Goal: Use online tool/utility: Utilize a website feature to perform a specific function

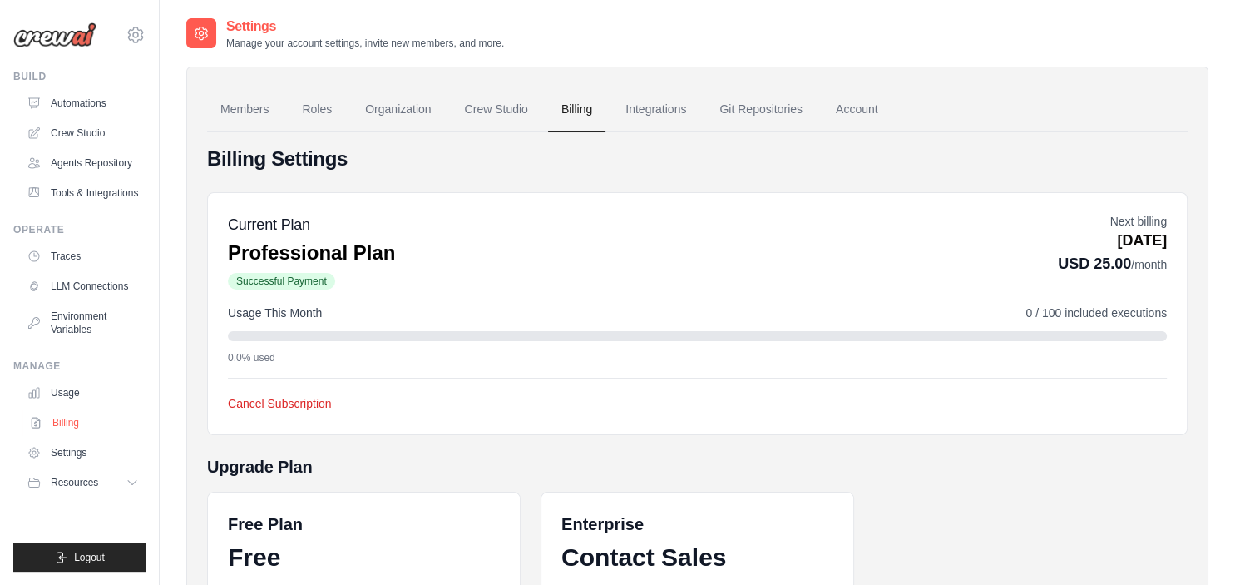
click at [81, 424] on link "Billing" at bounding box center [85, 422] width 126 height 27
click at [653, 113] on link "Integrations" at bounding box center [655, 109] width 87 height 45
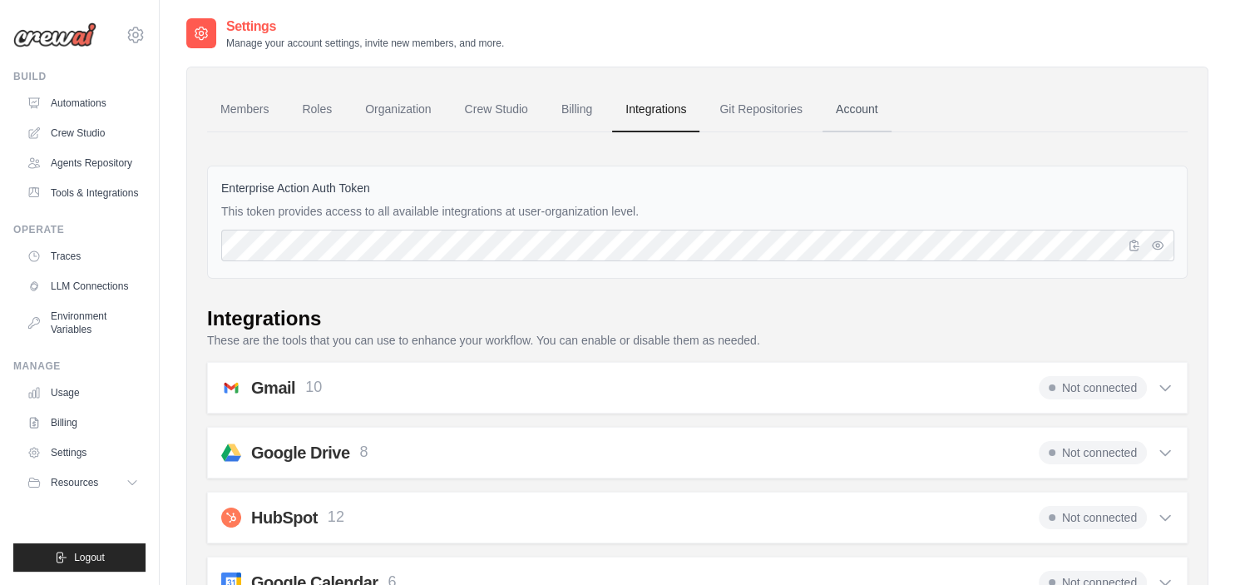
click at [863, 102] on link "Account" at bounding box center [856, 109] width 69 height 45
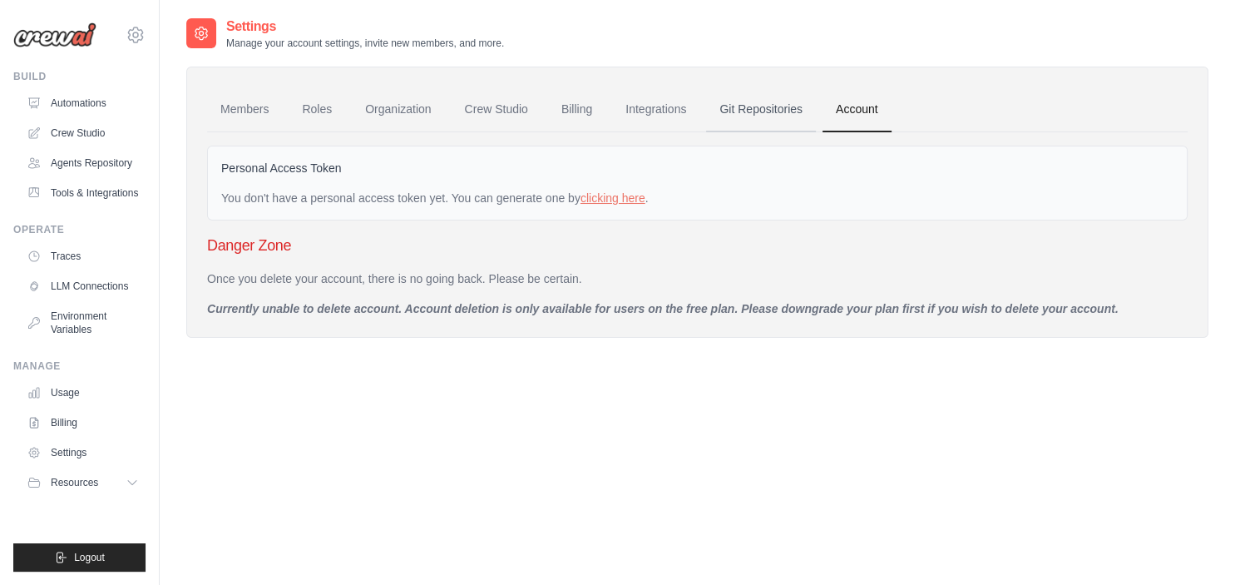
click at [774, 110] on link "Git Repositories" at bounding box center [761, 109] width 110 height 45
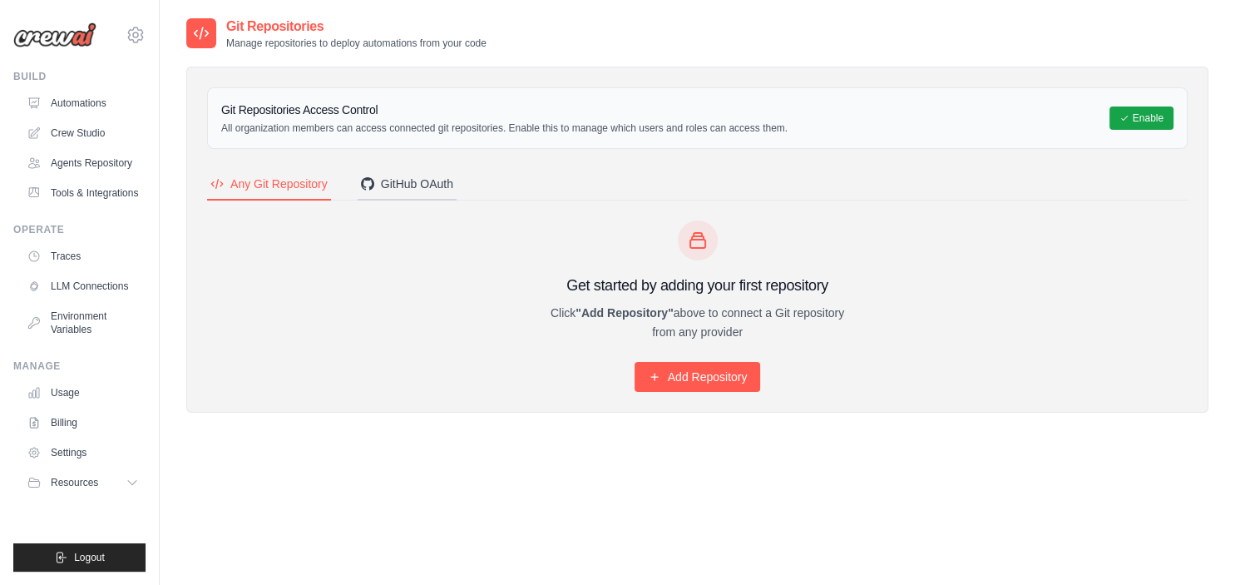
click at [398, 181] on div "GitHub OAuth" at bounding box center [407, 183] width 92 height 17
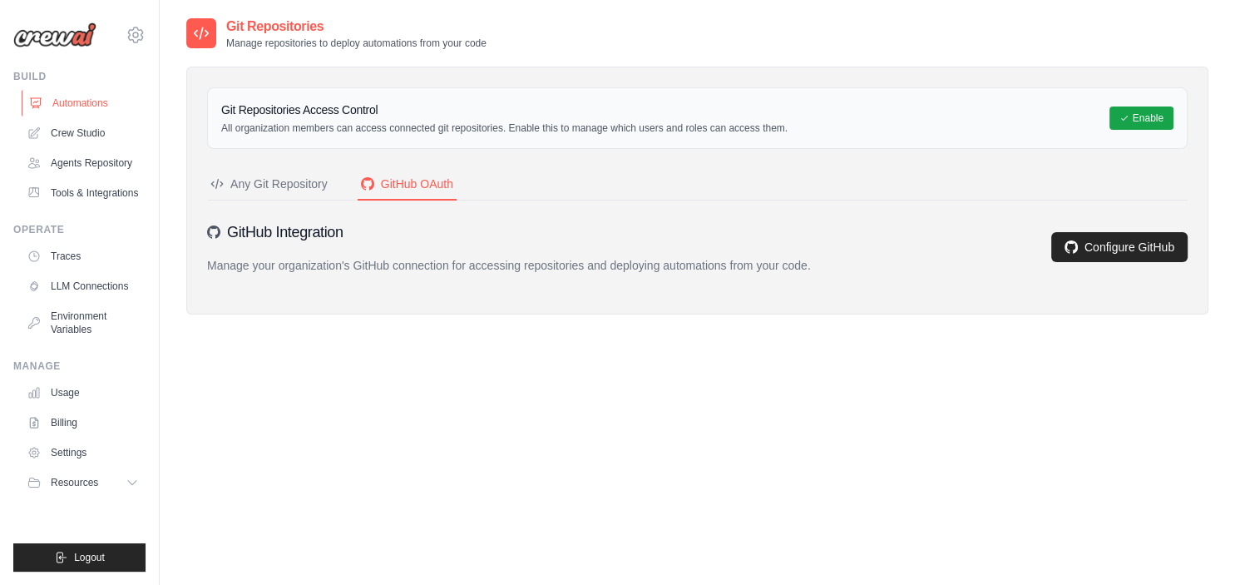
click at [82, 102] on link "Automations" at bounding box center [85, 103] width 126 height 27
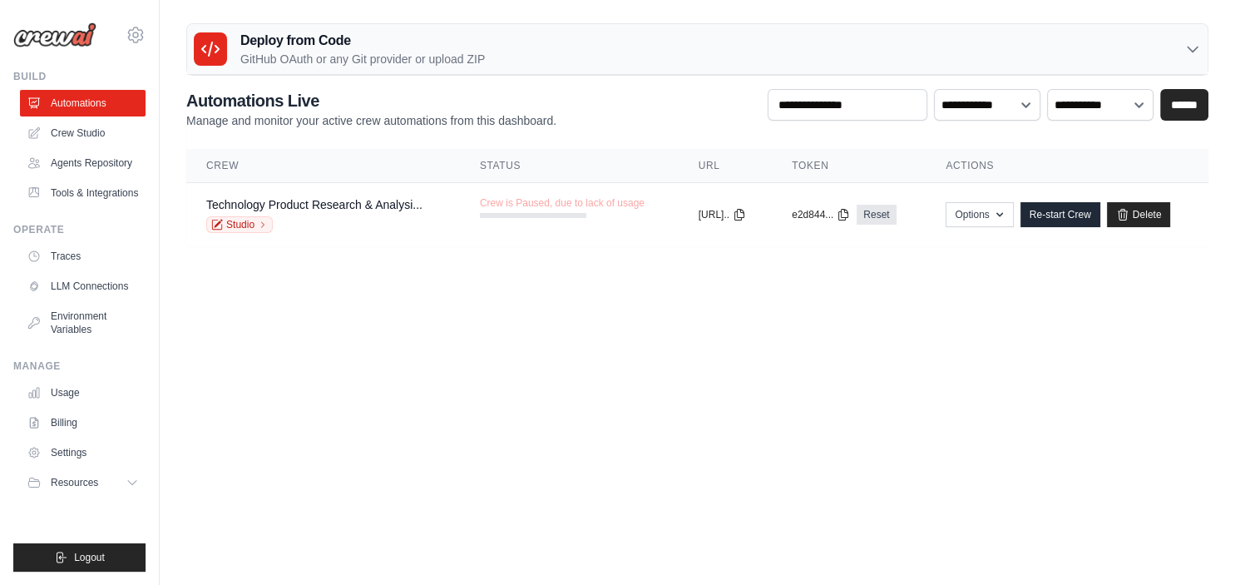
click at [388, 49] on h3 "Deploy from Code" at bounding box center [362, 41] width 244 height 20
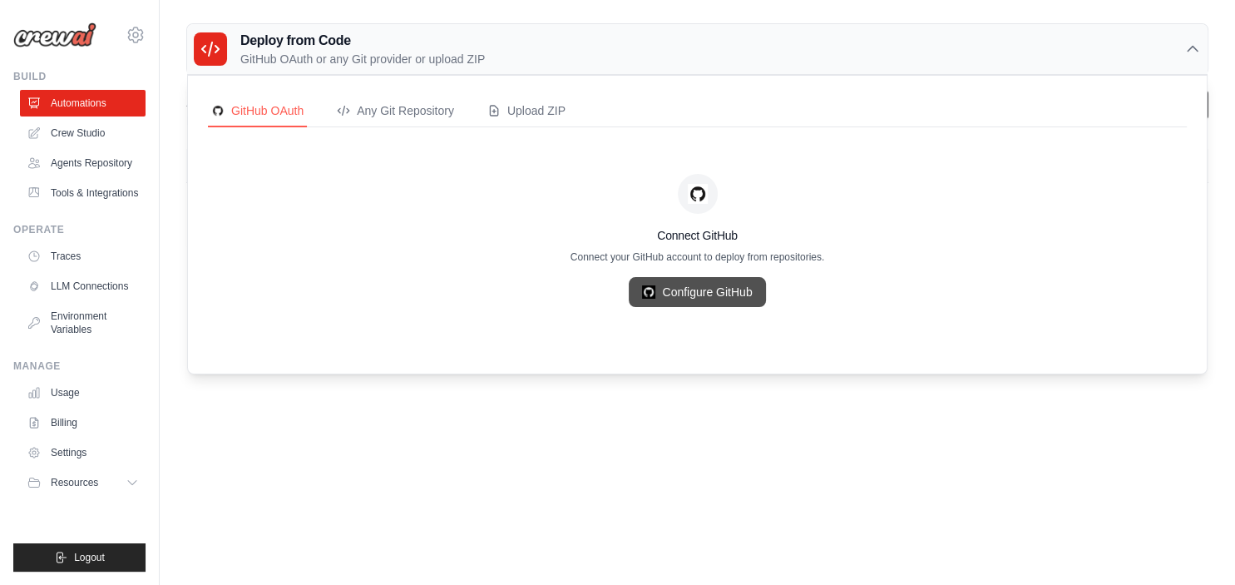
click at [698, 289] on link "Configure GitHub" at bounding box center [697, 292] width 136 height 30
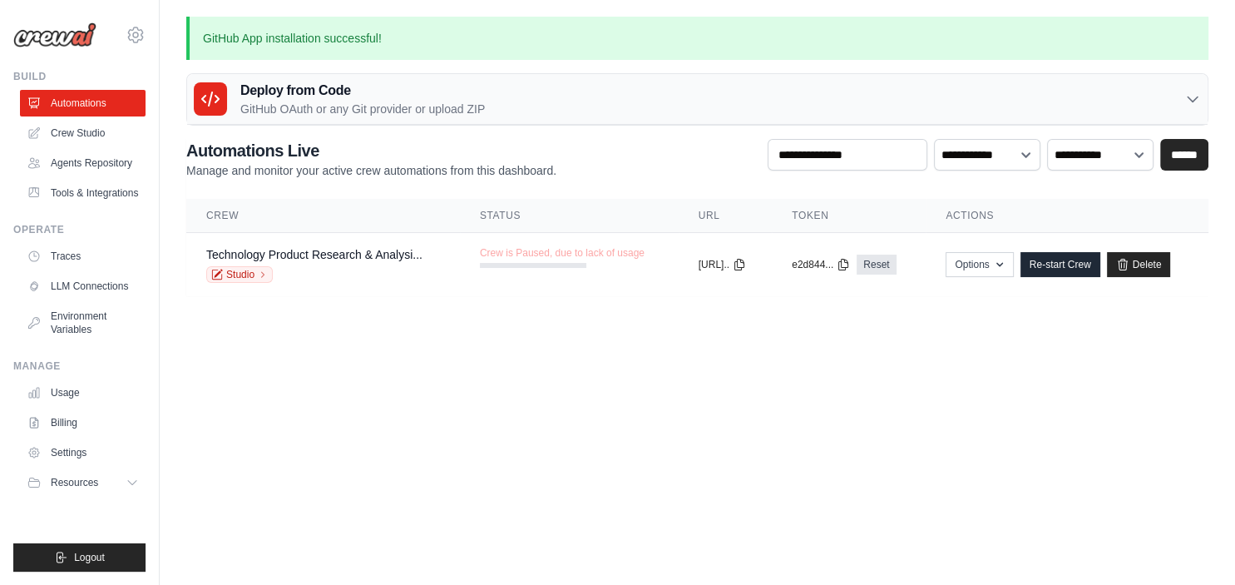
click at [560, 99] on div "Deploy from Code GitHub OAuth or any Git provider or upload ZIP" at bounding box center [697, 99] width 1020 height 51
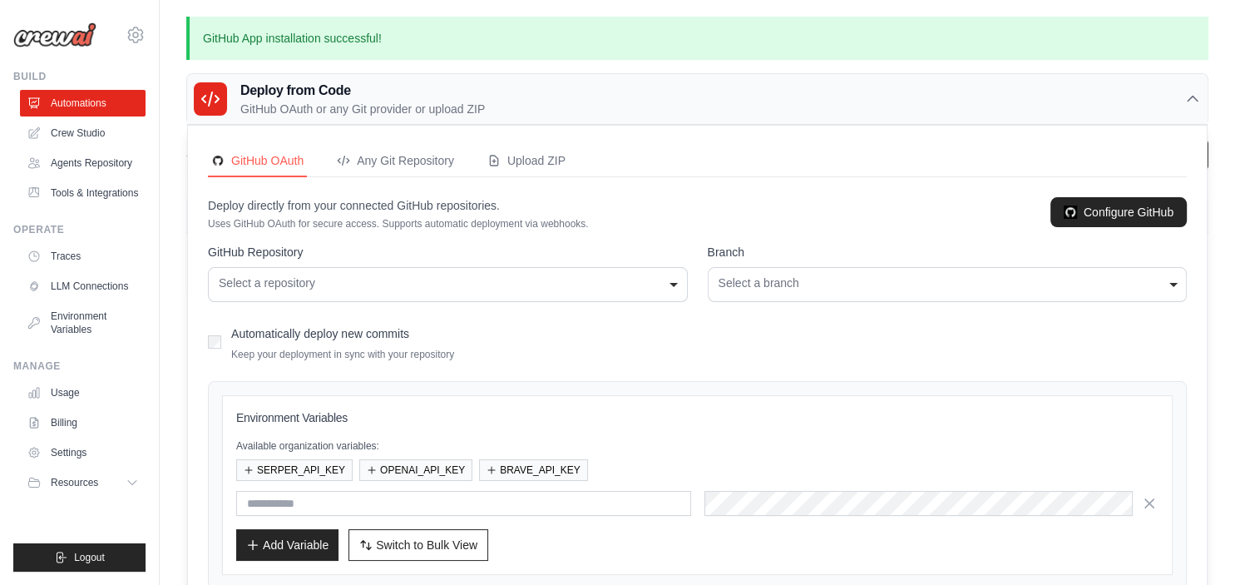
click at [649, 279] on div "Select a repository" at bounding box center [448, 282] width 458 height 17
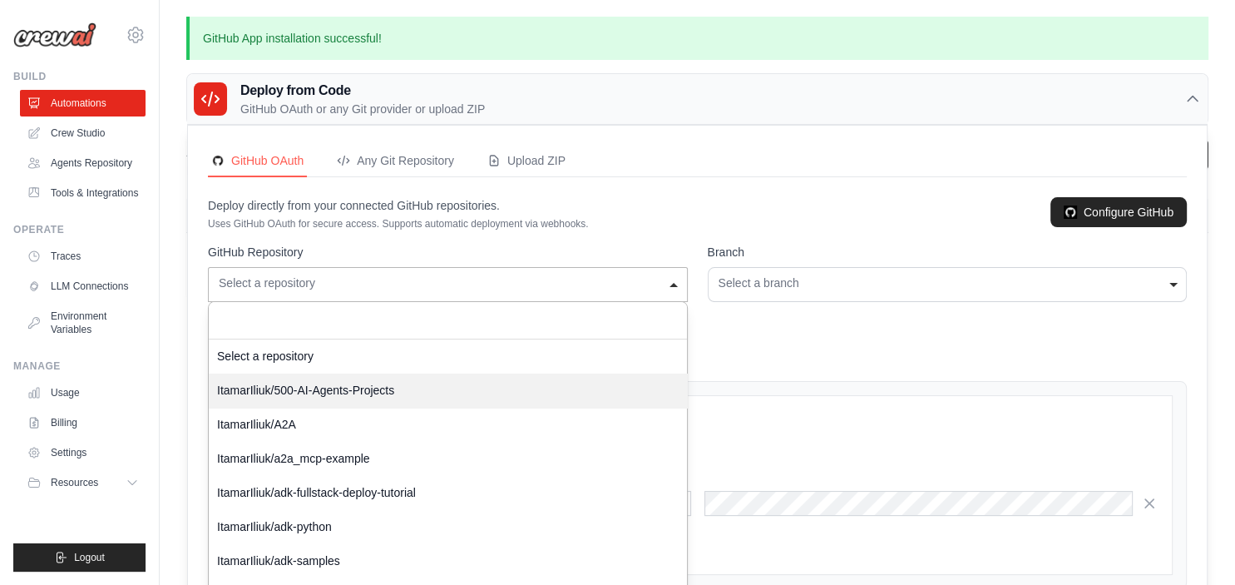
click at [640, 280] on div "Select a repository" at bounding box center [448, 282] width 458 height 17
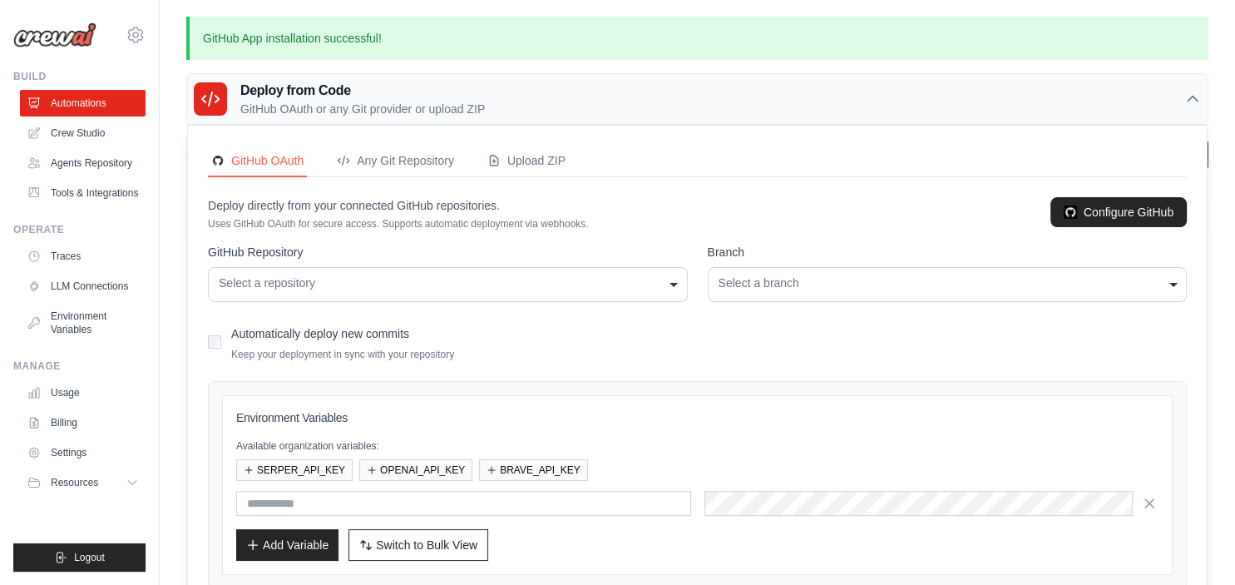
click at [893, 279] on div "Select a branch" at bounding box center [947, 282] width 458 height 17
click at [69, 126] on link "Crew Studio" at bounding box center [85, 133] width 126 height 27
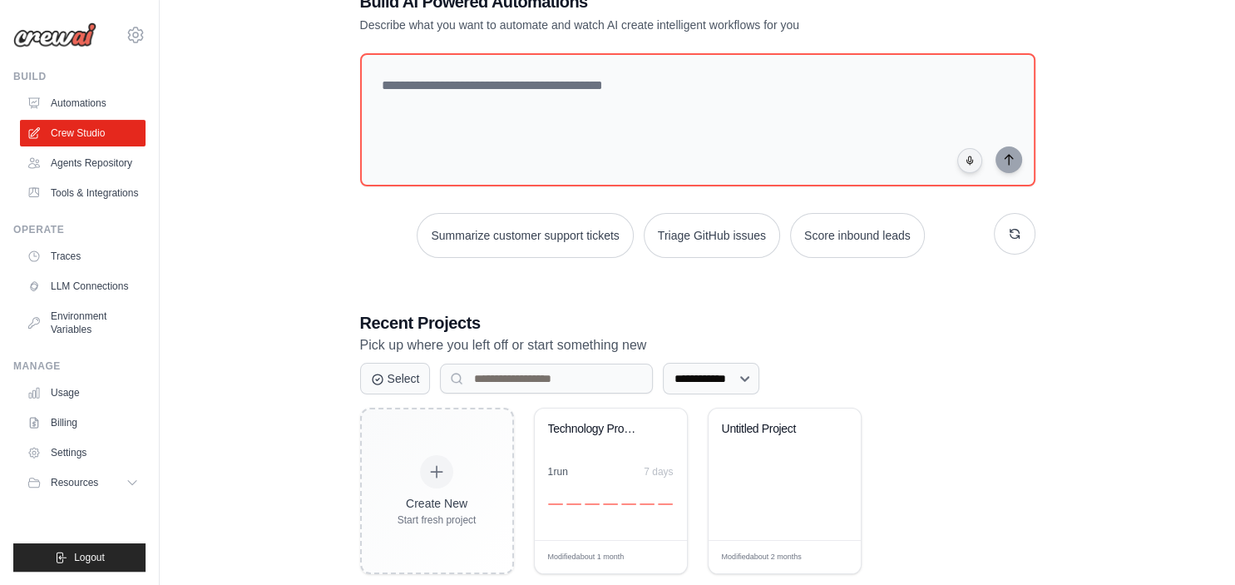
scroll to position [81, 0]
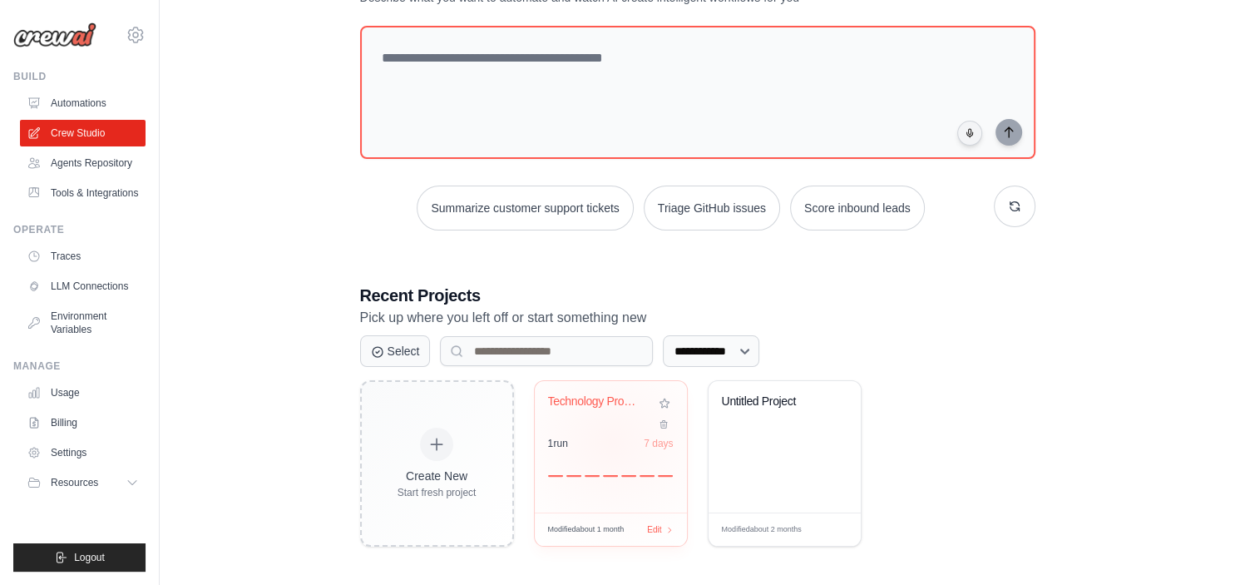
click at [611, 437] on div "1 run 7 days" at bounding box center [611, 443] width 126 height 13
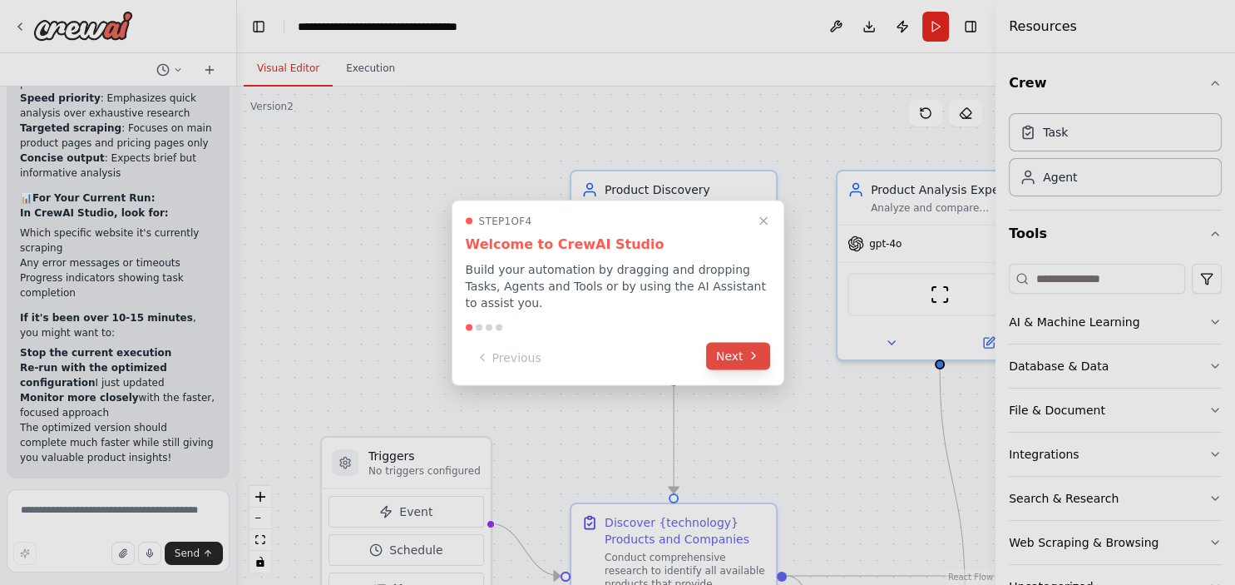
scroll to position [7024, 0]
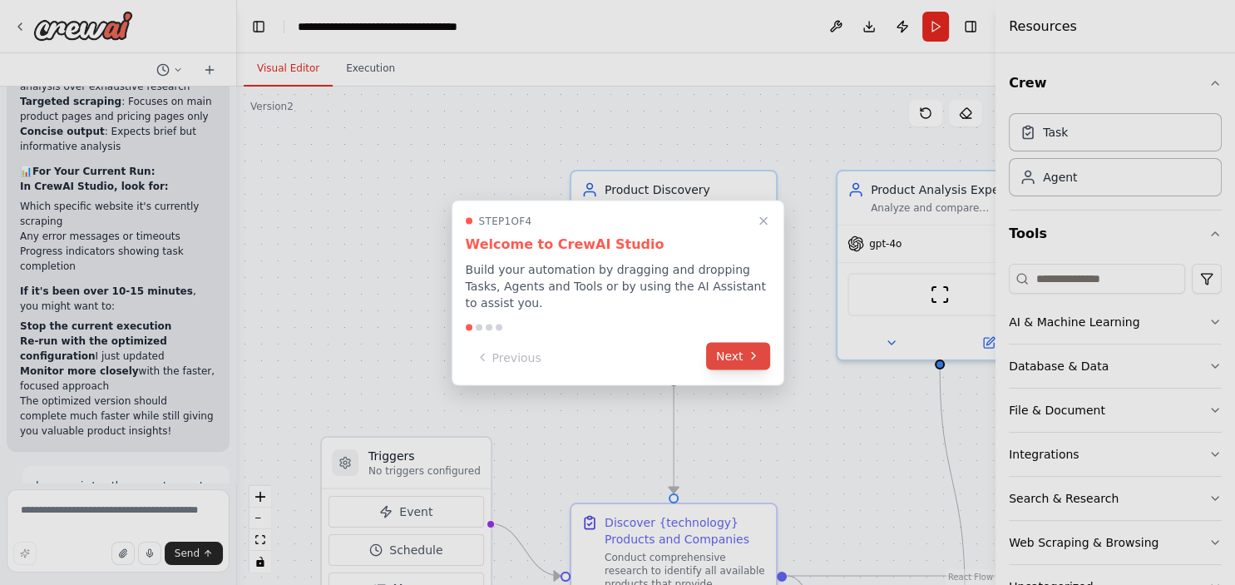
click at [740, 352] on button "Next" at bounding box center [738, 355] width 64 height 27
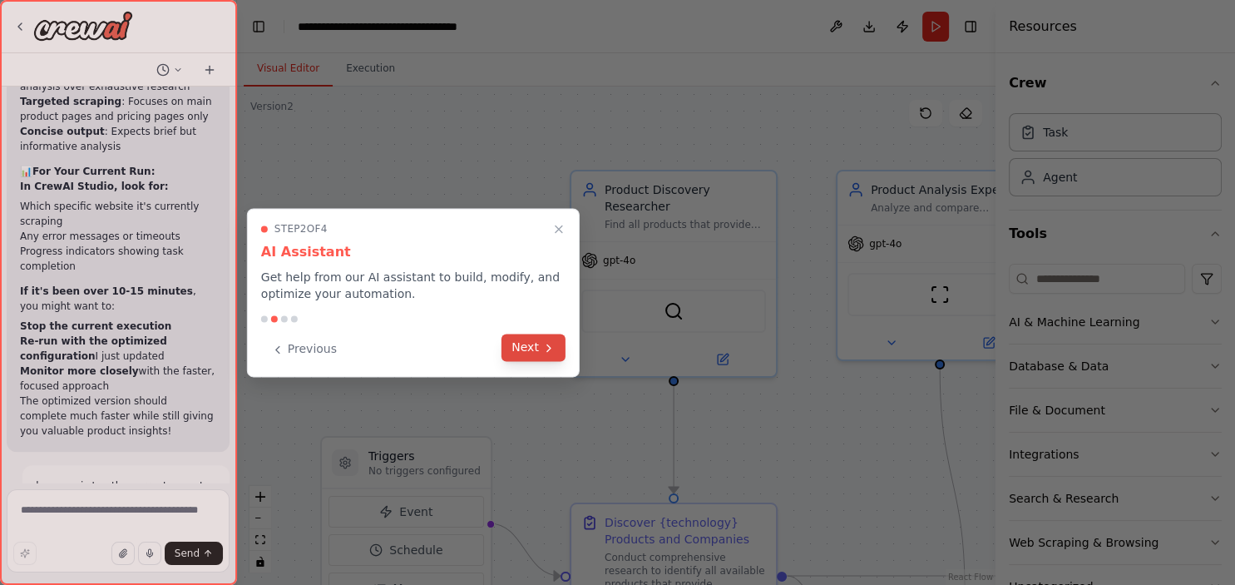
click at [540, 345] on button "Next" at bounding box center [533, 346] width 64 height 27
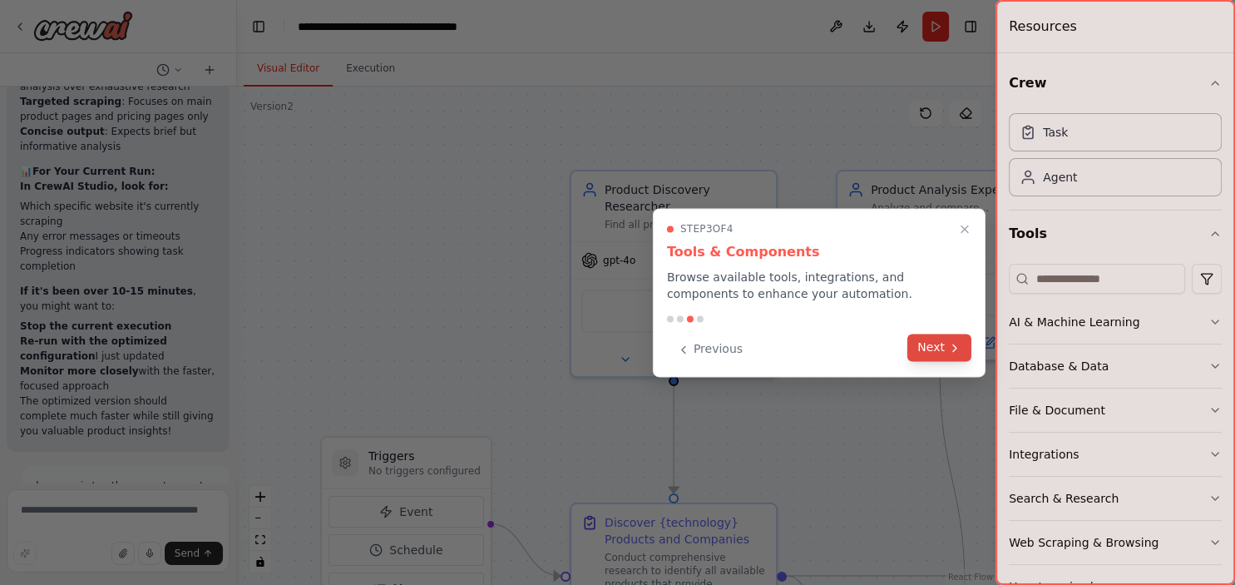
click at [930, 346] on button "Next" at bounding box center [939, 346] width 64 height 27
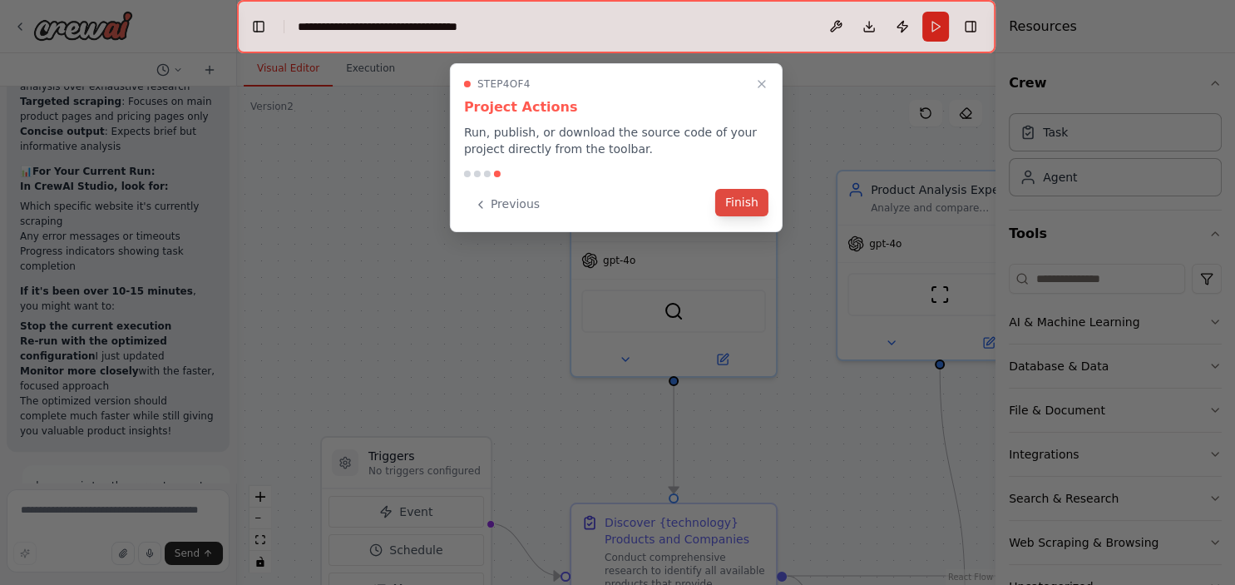
click at [757, 208] on button "Finish" at bounding box center [741, 202] width 53 height 27
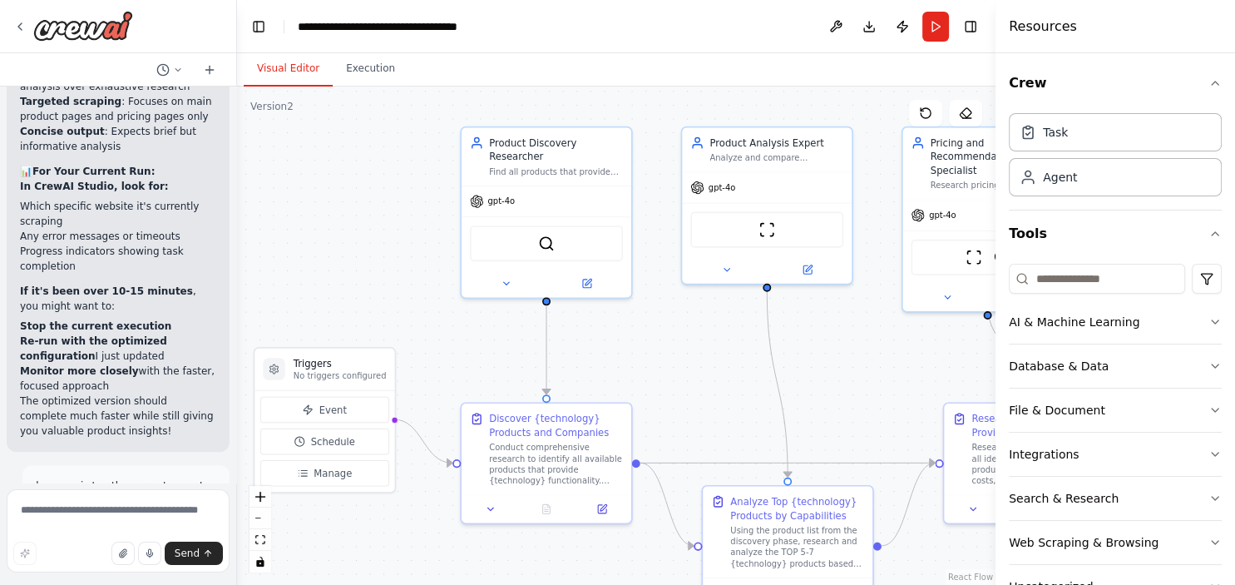
drag, startPoint x: 499, startPoint y: 285, endPoint x: 405, endPoint y: 227, distance: 110.5
click at [405, 227] on div ".deletable-edge-delete-btn { width: 20px; height: 20px; border: 0px solid #ffff…" at bounding box center [616, 335] width 758 height 498
click at [1189, 321] on button "AI & Machine Learning" at bounding box center [1115, 321] width 213 height 43
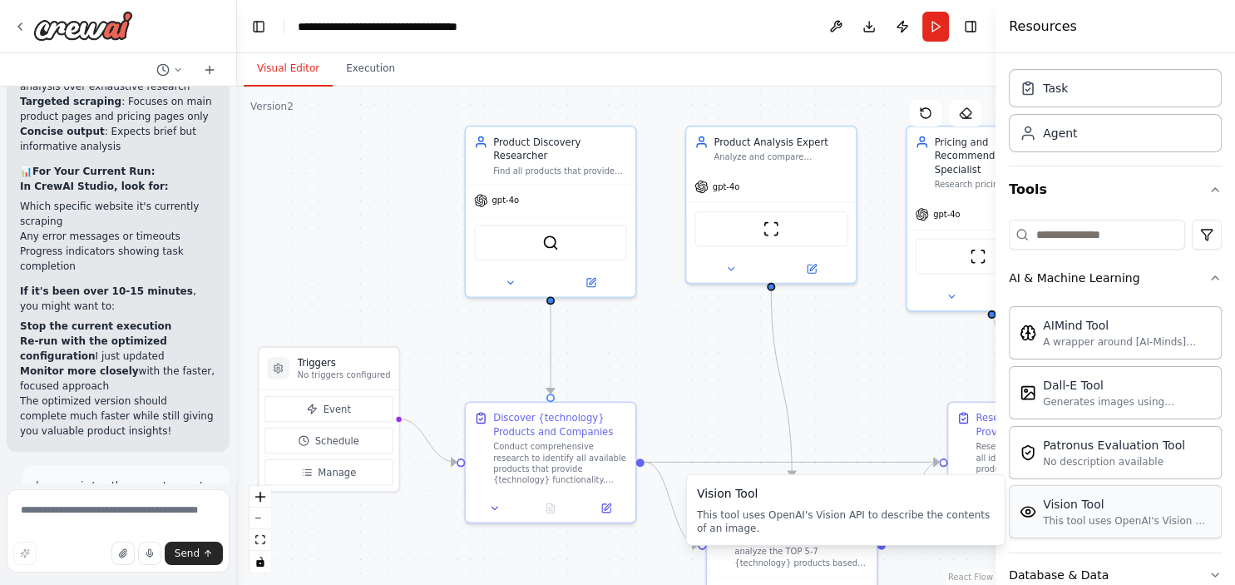
scroll to position [0, 0]
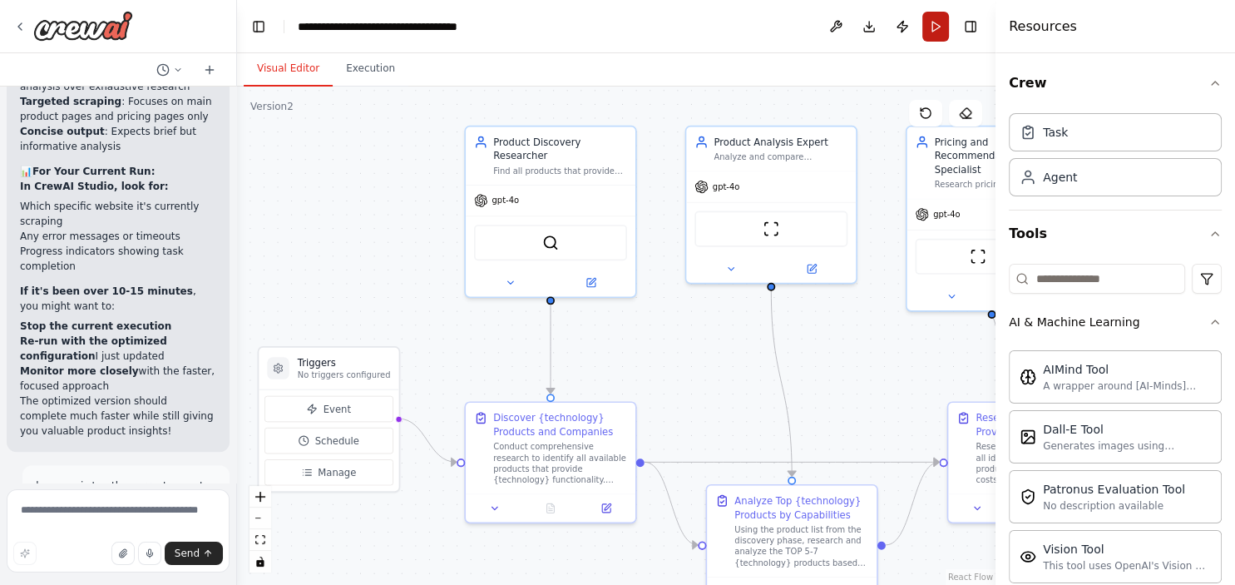
click at [930, 28] on button "Run" at bounding box center [935, 27] width 27 height 30
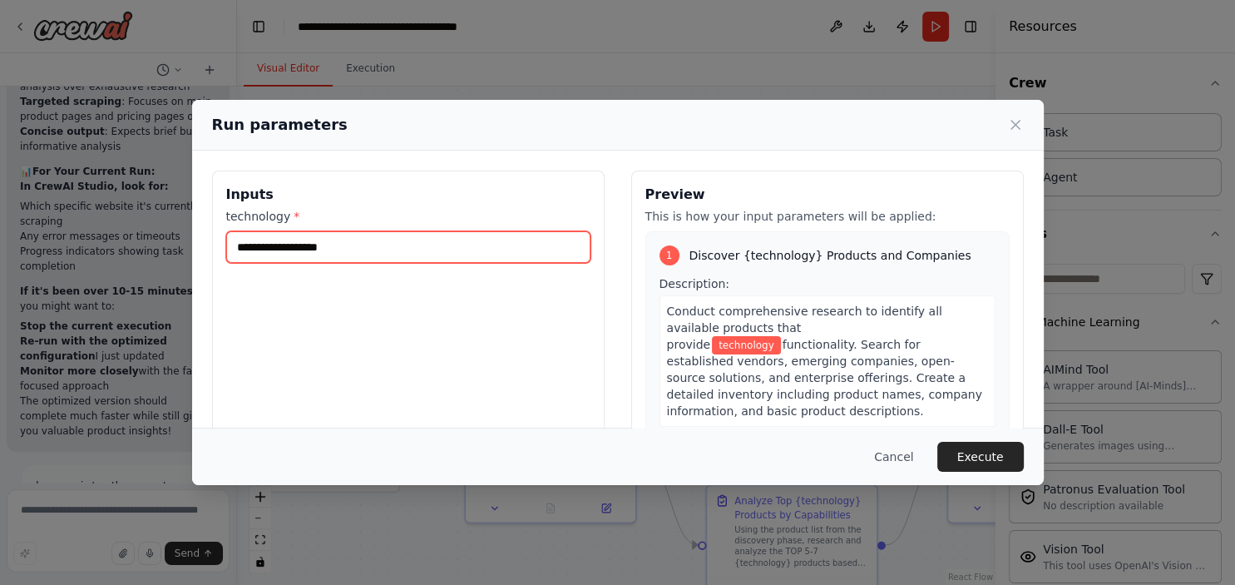
click at [436, 239] on input "technology *" at bounding box center [408, 247] width 364 height 32
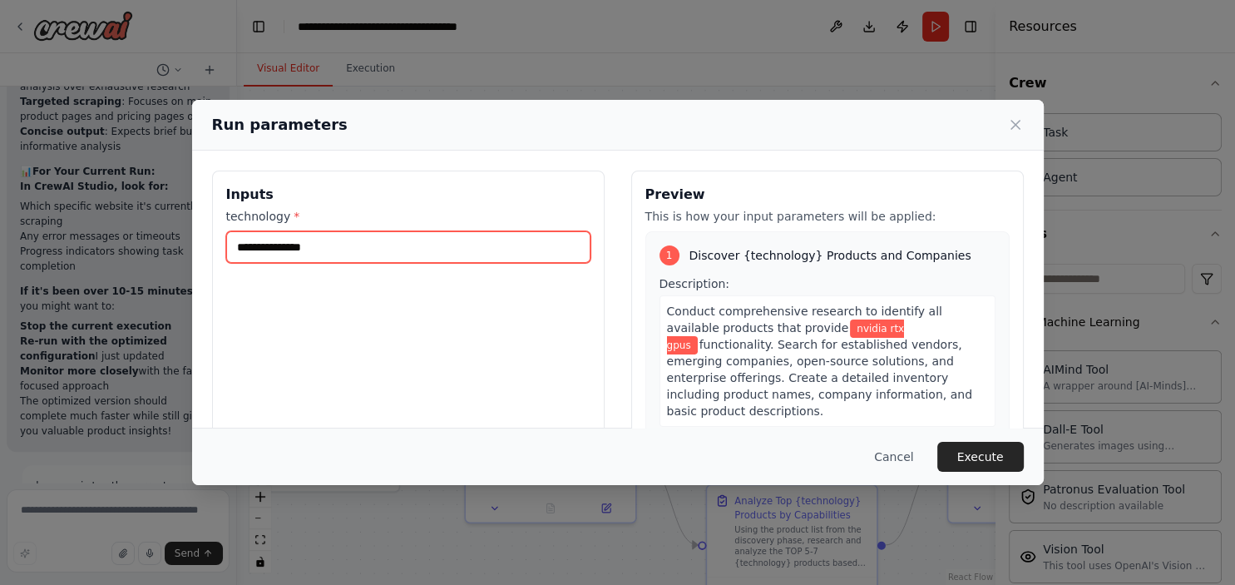
type input "**********"
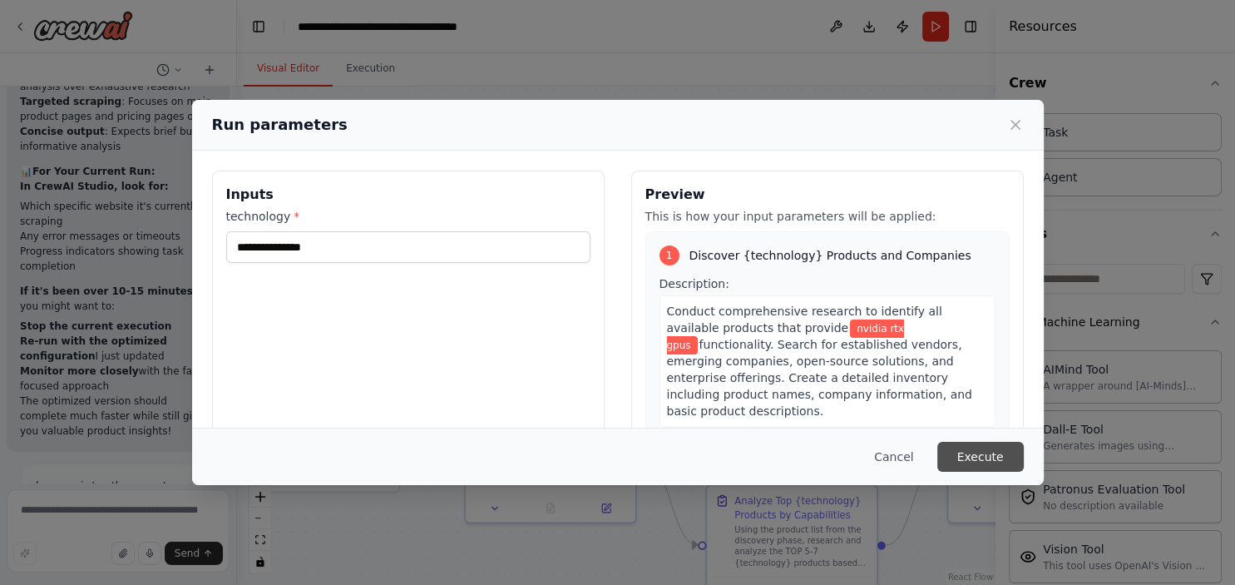
click at [986, 456] on button "Execute" at bounding box center [980, 457] width 86 height 30
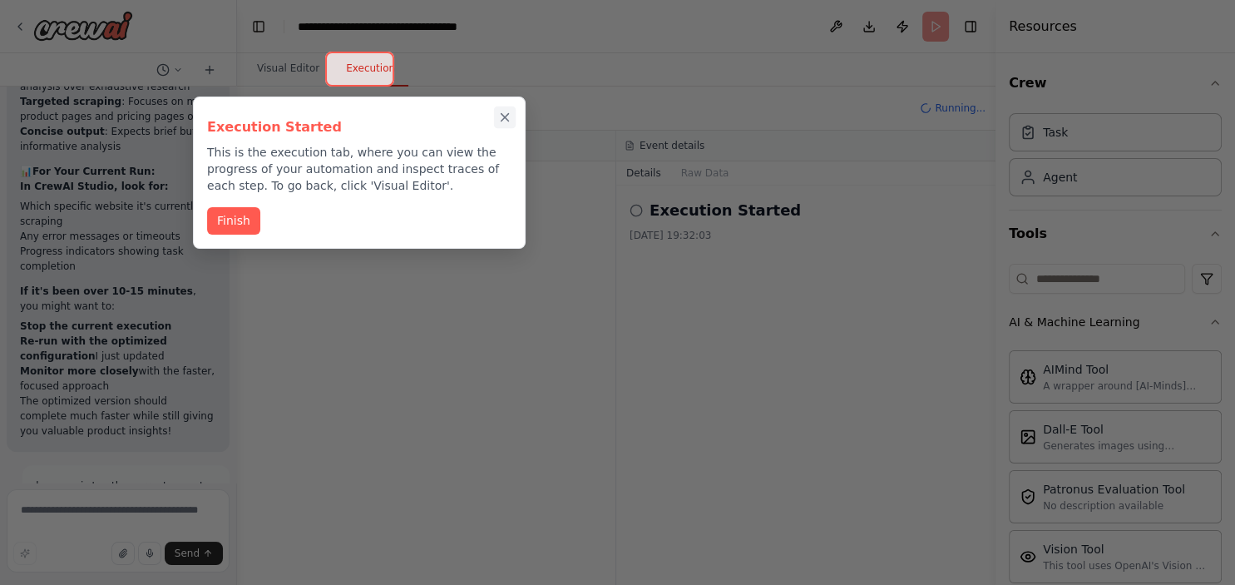
click at [504, 120] on icon "Close walkthrough" at bounding box center [504, 117] width 15 height 15
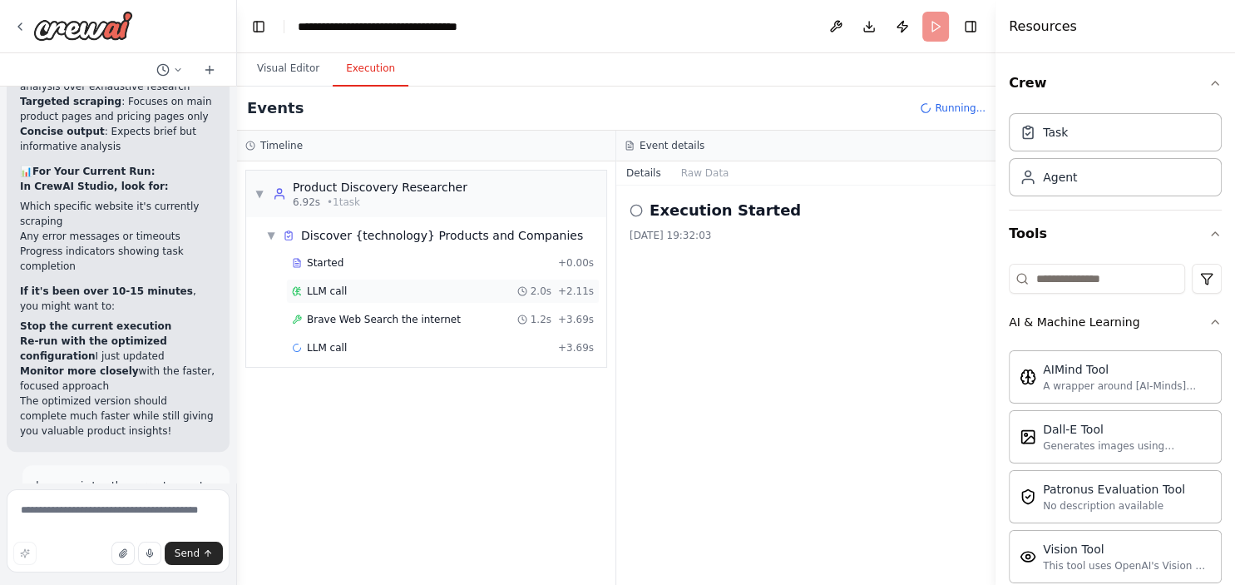
click at [396, 289] on div "LLM call 2.0s + 2.11s" at bounding box center [443, 290] width 302 height 13
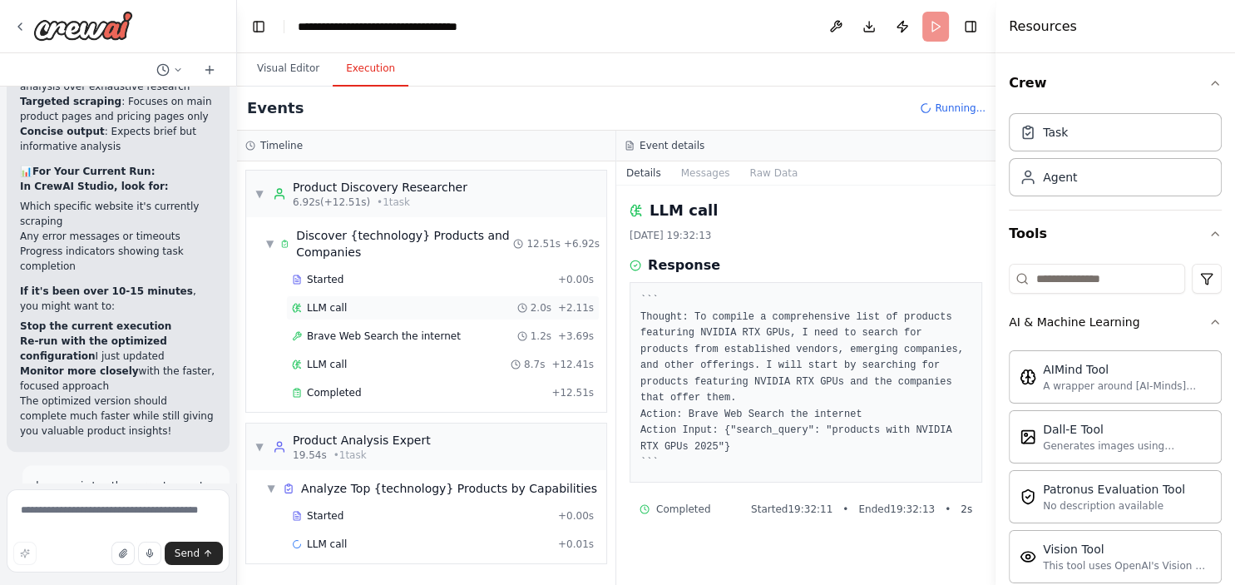
click at [447, 302] on div "LLM call 2.0s + 2.11s" at bounding box center [443, 307] width 302 height 13
click at [431, 303] on div "LLM call 2.0s + 2.11s" at bounding box center [443, 307] width 302 height 13
click at [417, 334] on span "Brave Web Search the internet" at bounding box center [384, 335] width 154 height 13
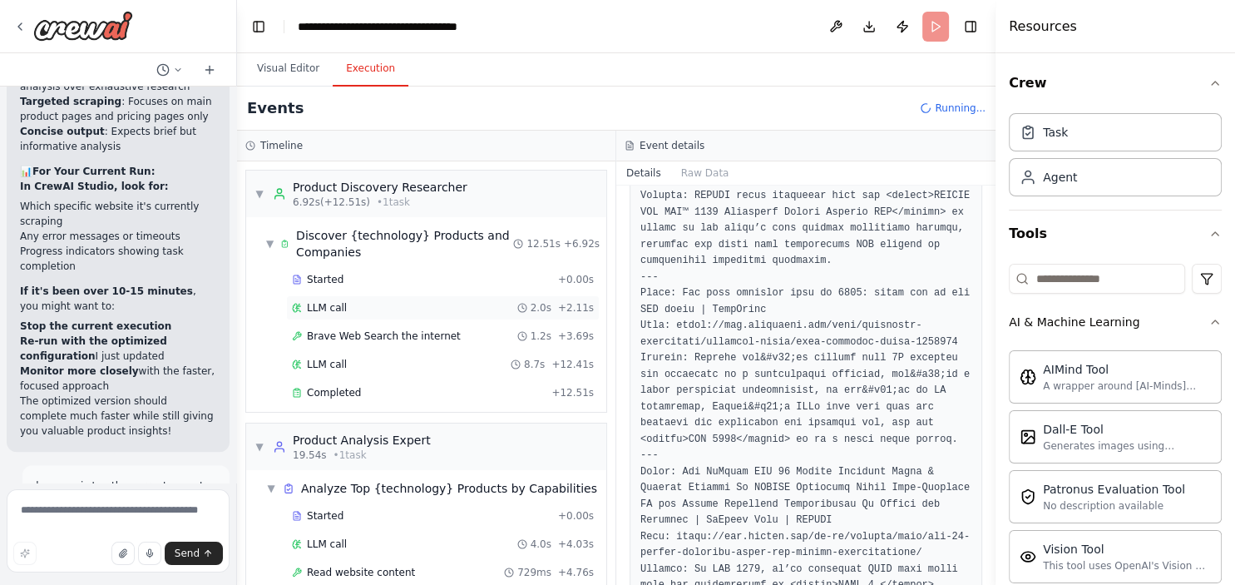
scroll to position [106, 0]
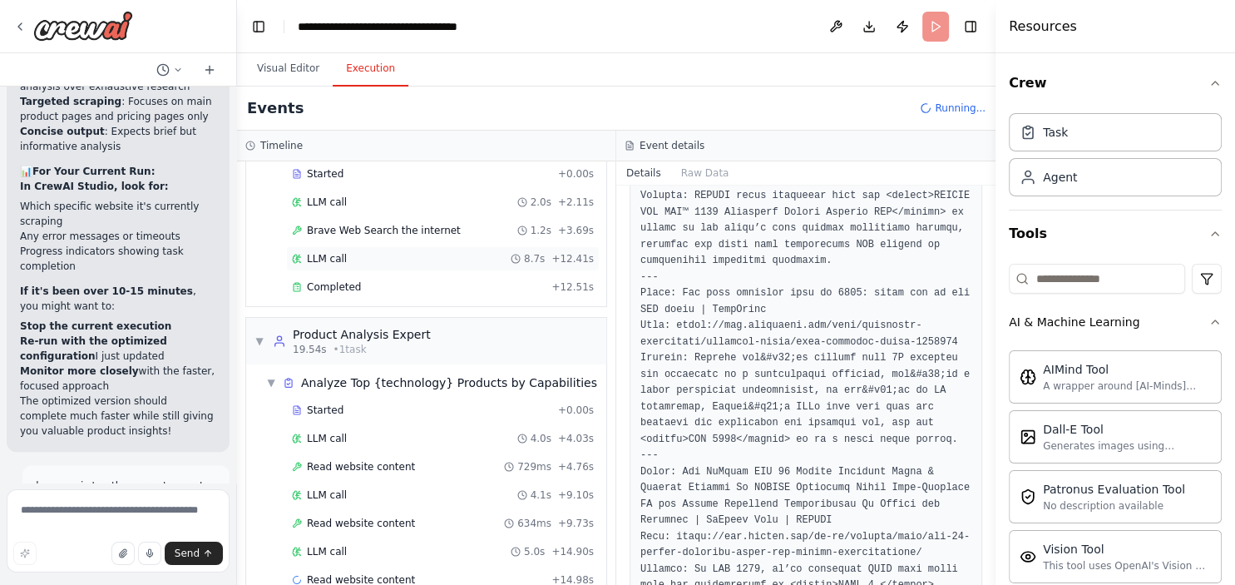
click at [420, 259] on div "LLM call 8.7s + 12.41s" at bounding box center [443, 258] width 302 height 13
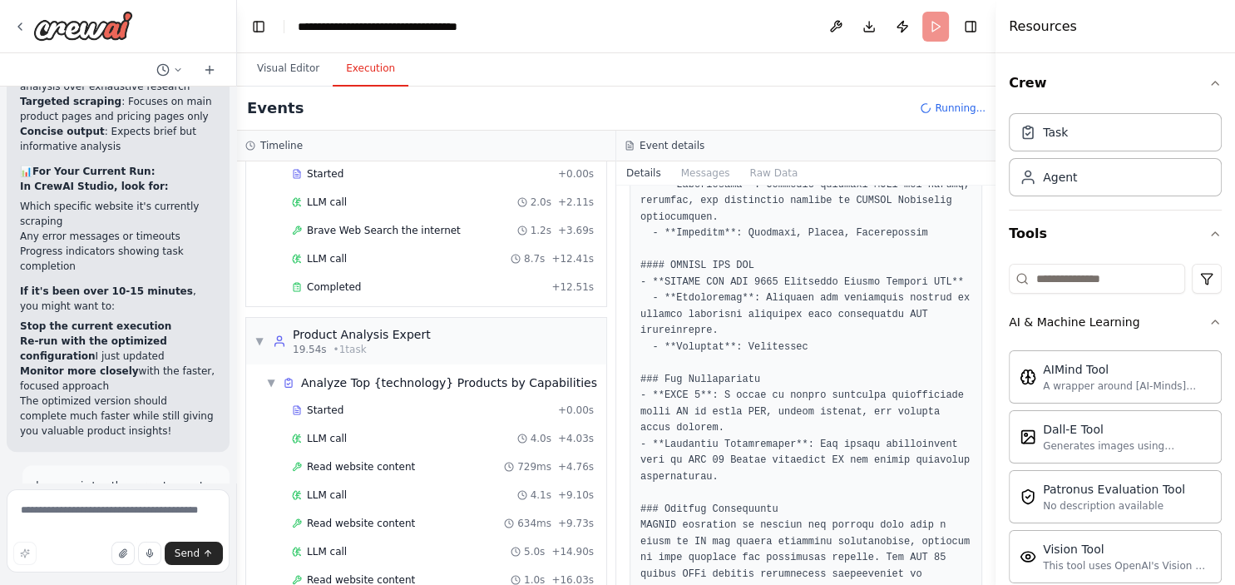
scroll to position [1662, 0]
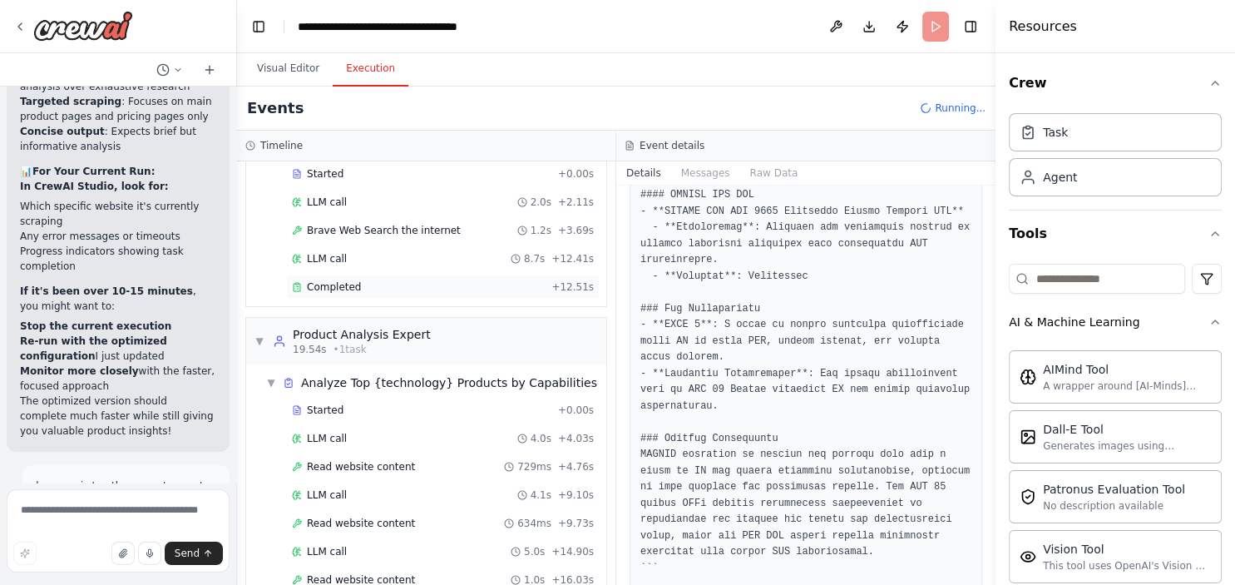
click at [411, 289] on div "Completed" at bounding box center [418, 286] width 253 height 13
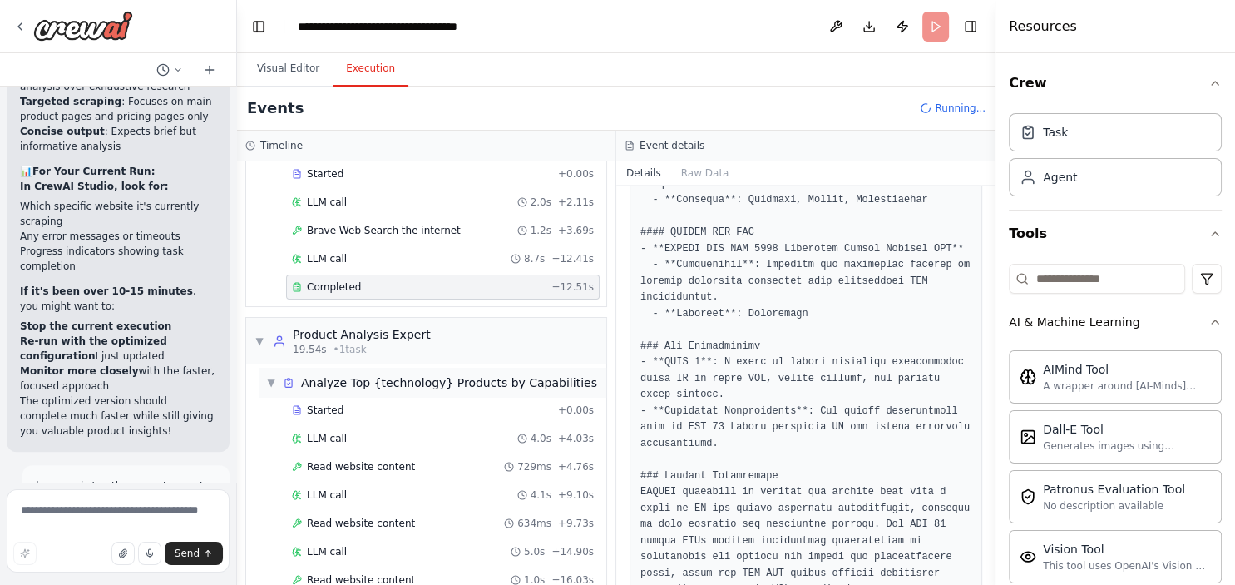
scroll to position [161, 0]
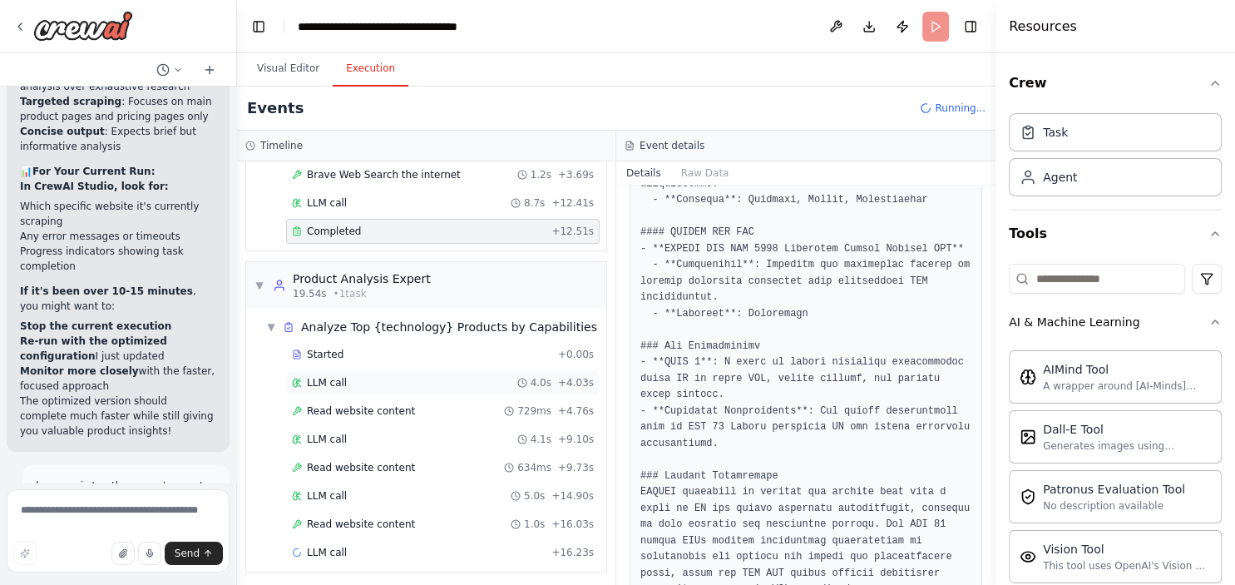
click at [411, 376] on div "LLM call 4.0s + 4.03s" at bounding box center [443, 382] width 302 height 13
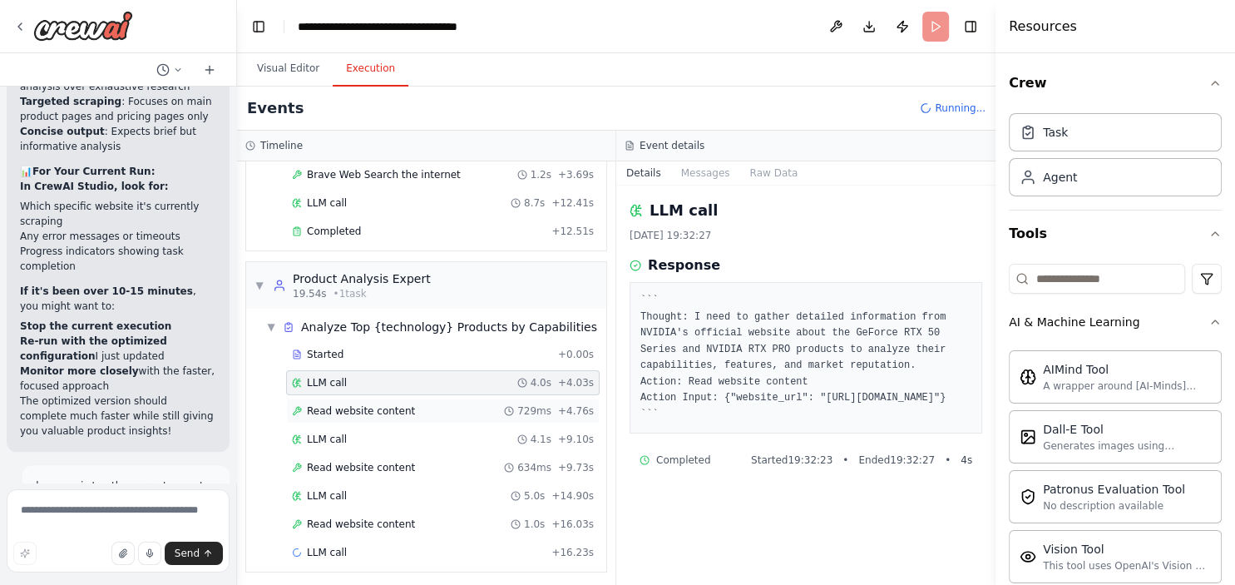
click at [411, 404] on div "Read website content 729ms + 4.76s" at bounding box center [443, 410] width 302 height 13
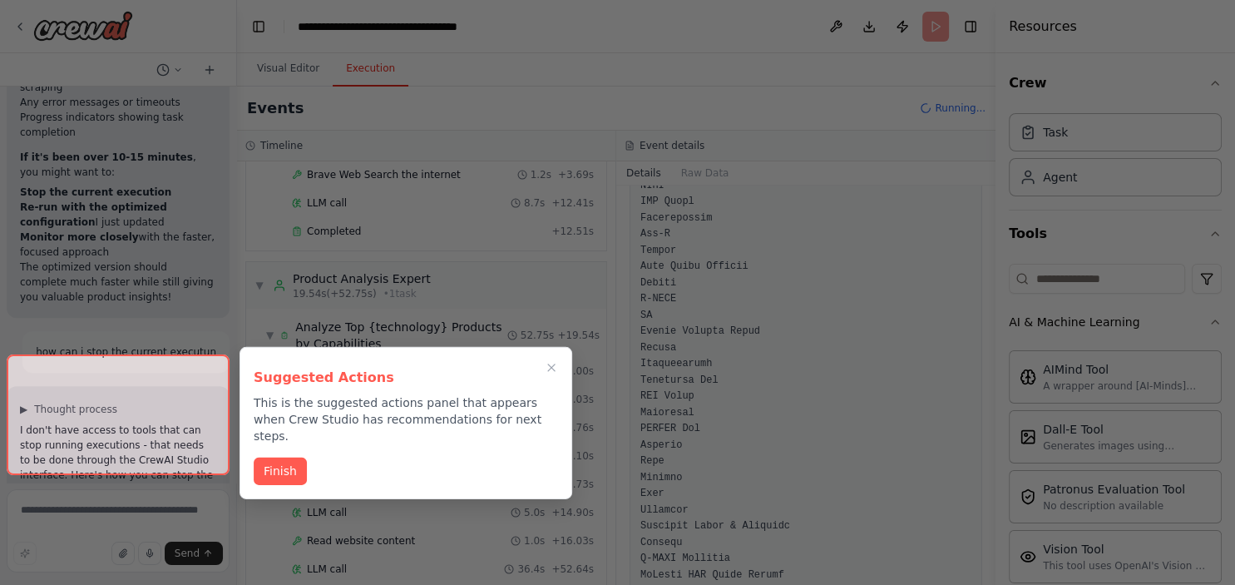
scroll to position [7158, 0]
click at [297, 455] on button "Finish" at bounding box center [280, 468] width 53 height 27
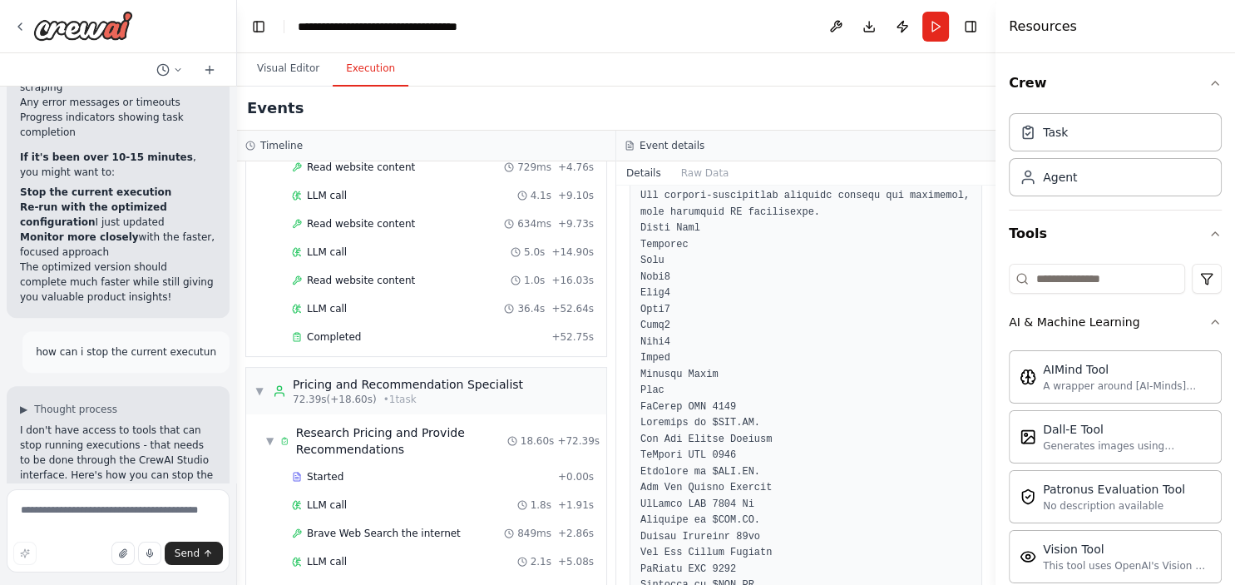
scroll to position [512, 0]
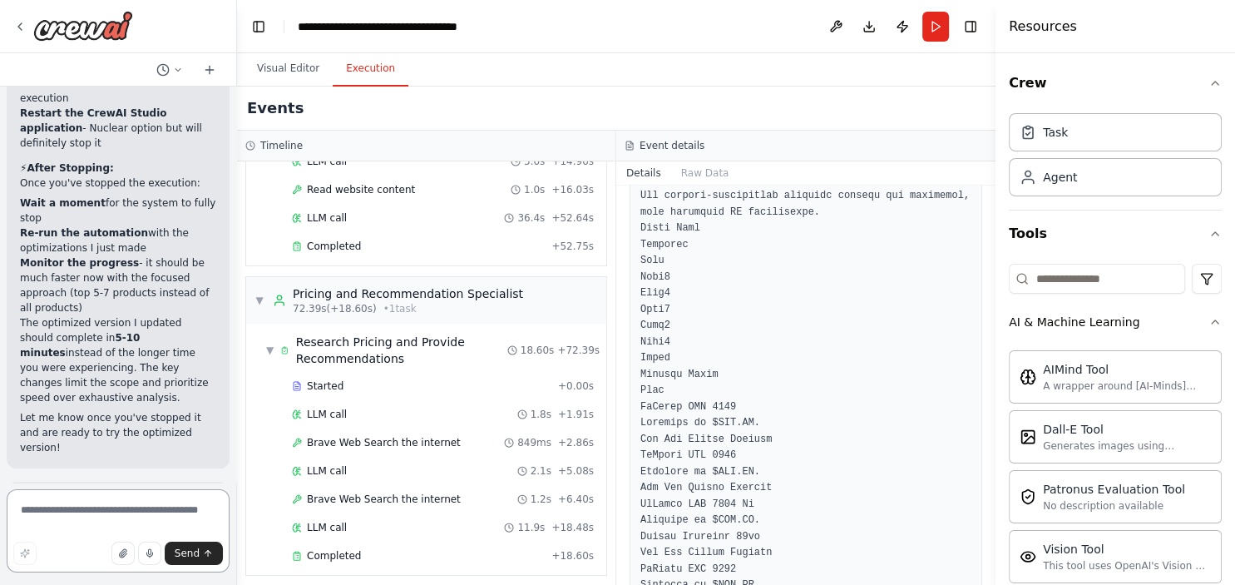
scroll to position [7849, 0]
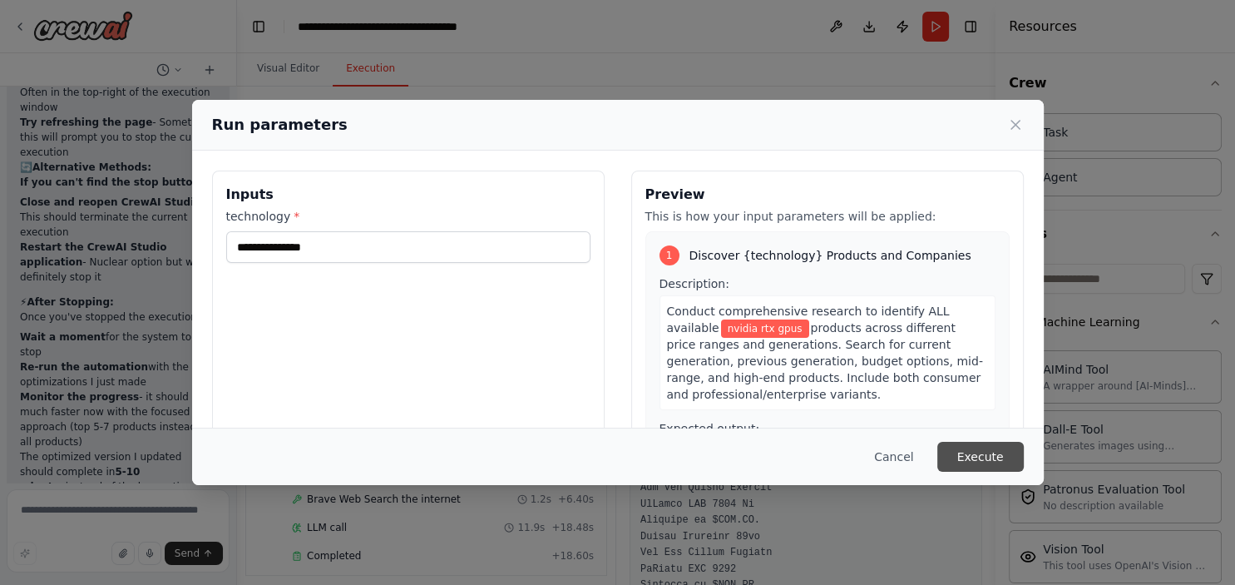
click at [982, 461] on button "Execute" at bounding box center [980, 457] width 86 height 30
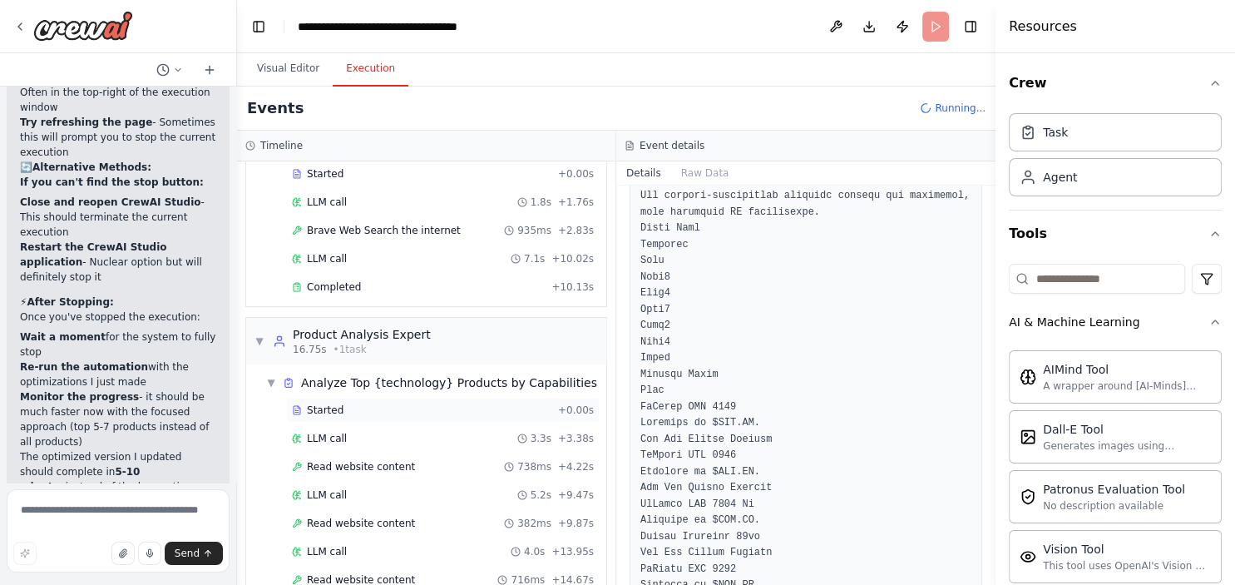
scroll to position [161, 0]
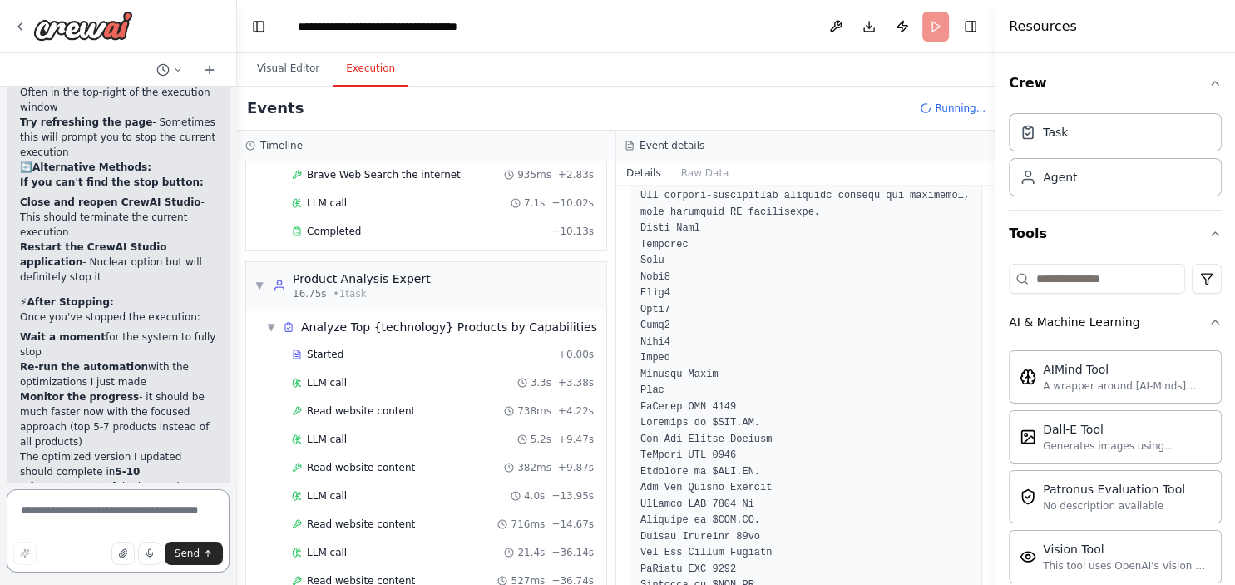
click at [80, 517] on textarea at bounding box center [118, 530] width 223 height 83
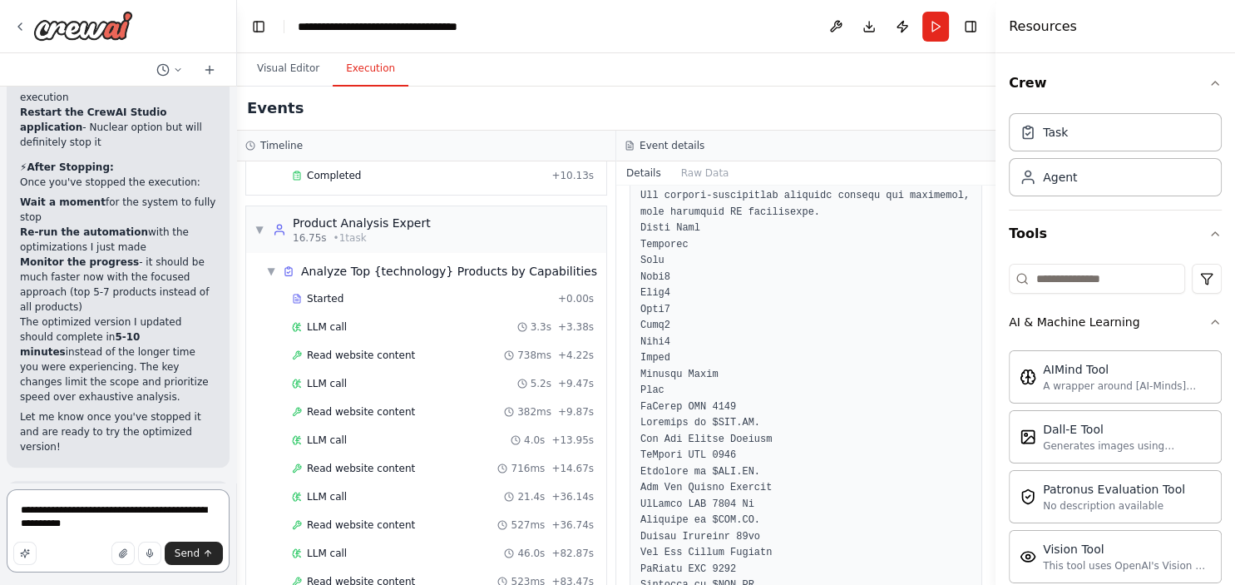
scroll to position [273, 0]
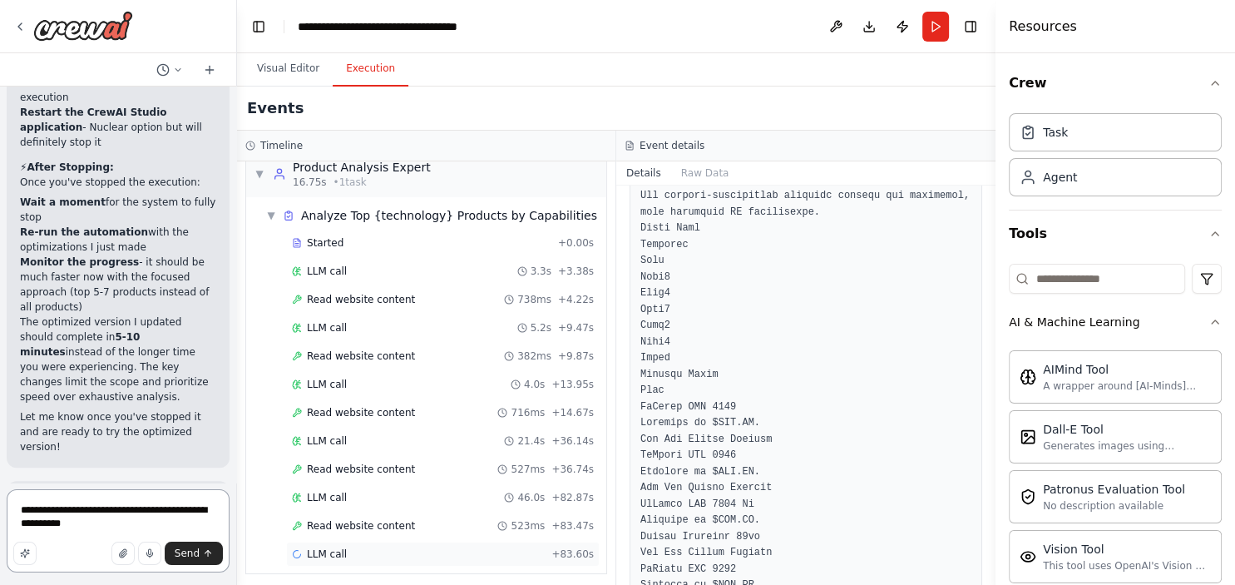
type textarea "**********"
click at [338, 547] on span "LLM call" at bounding box center [327, 553] width 40 height 13
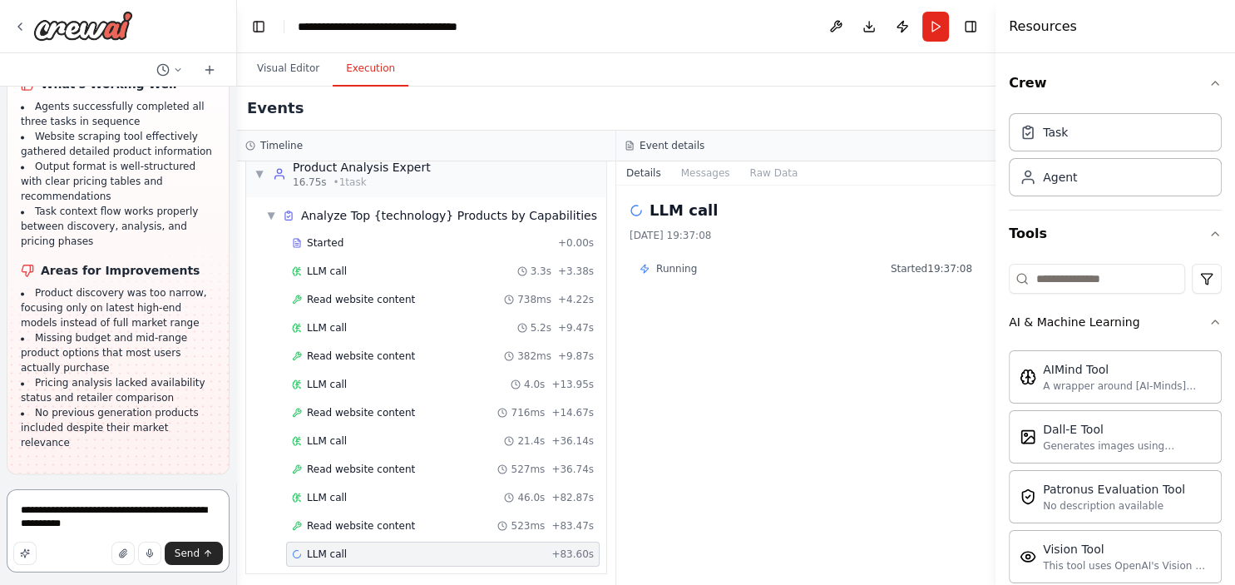
scroll to position [8605, 0]
click at [473, 550] on div "LLM call + 83.60s" at bounding box center [443, 553] width 302 height 13
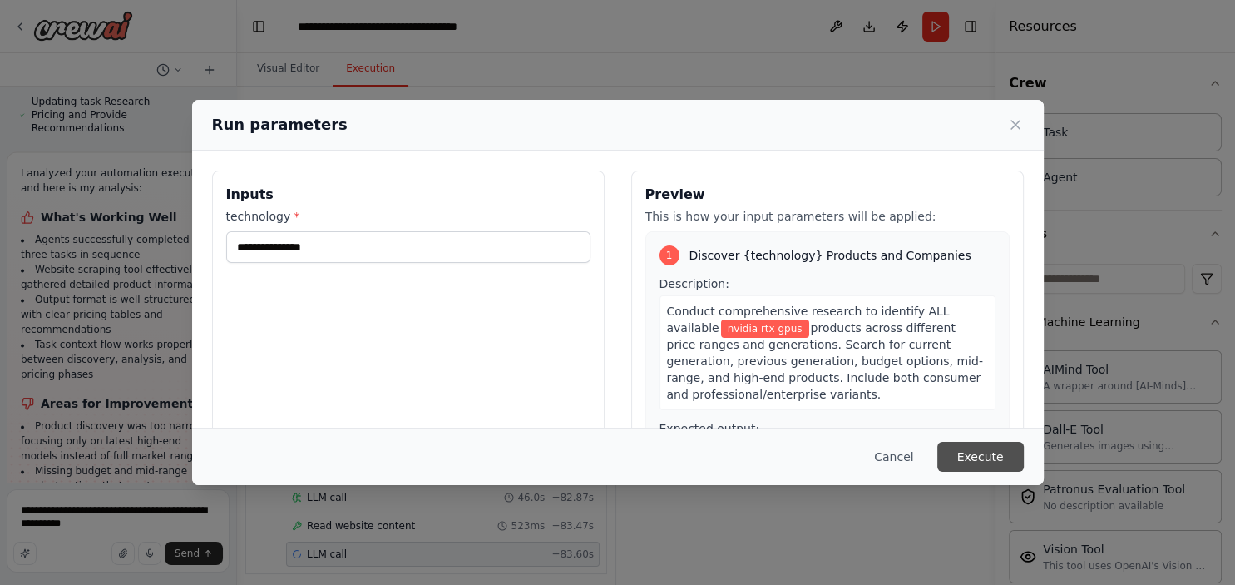
click at [973, 452] on button "Execute" at bounding box center [980, 457] width 86 height 30
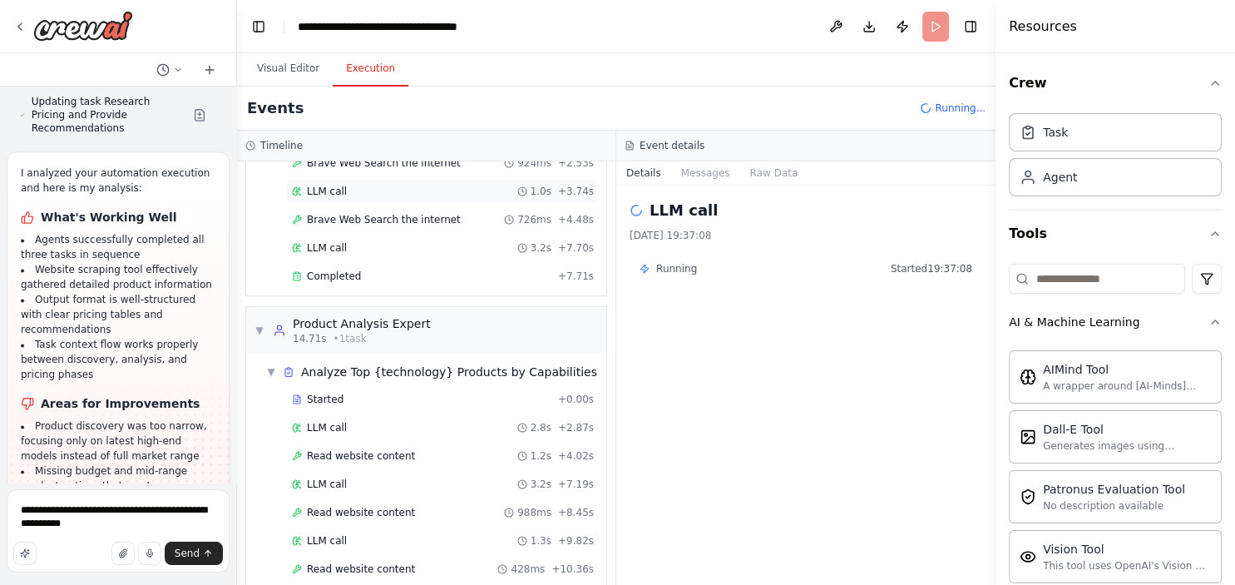
scroll to position [217, 0]
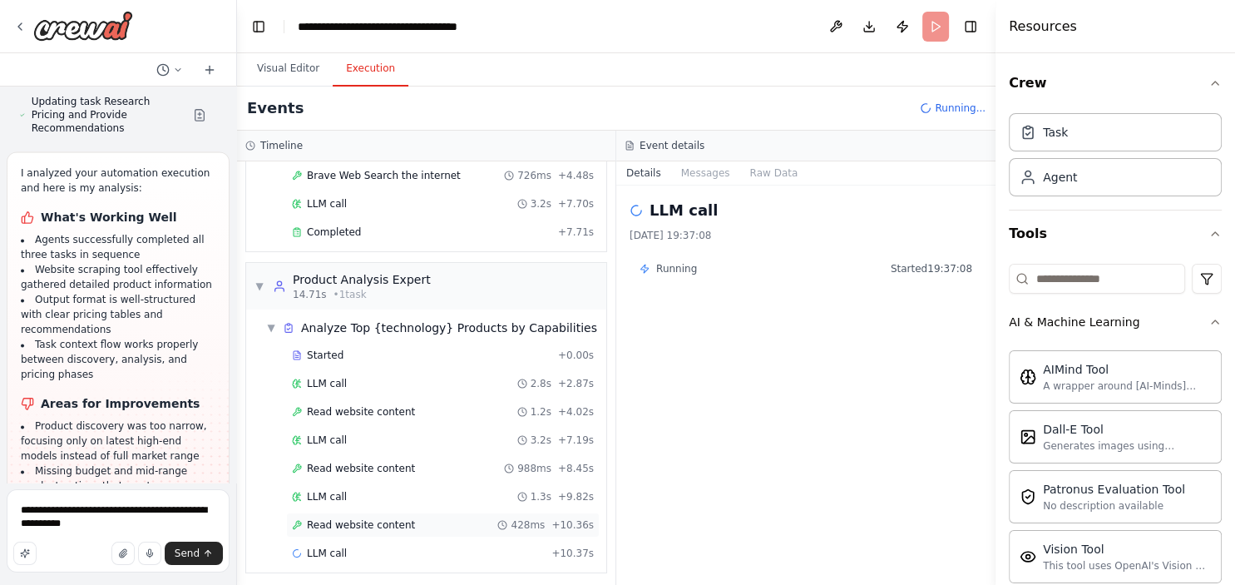
click at [427, 521] on div "Read website content 428ms + 10.36s" at bounding box center [443, 524] width 302 height 13
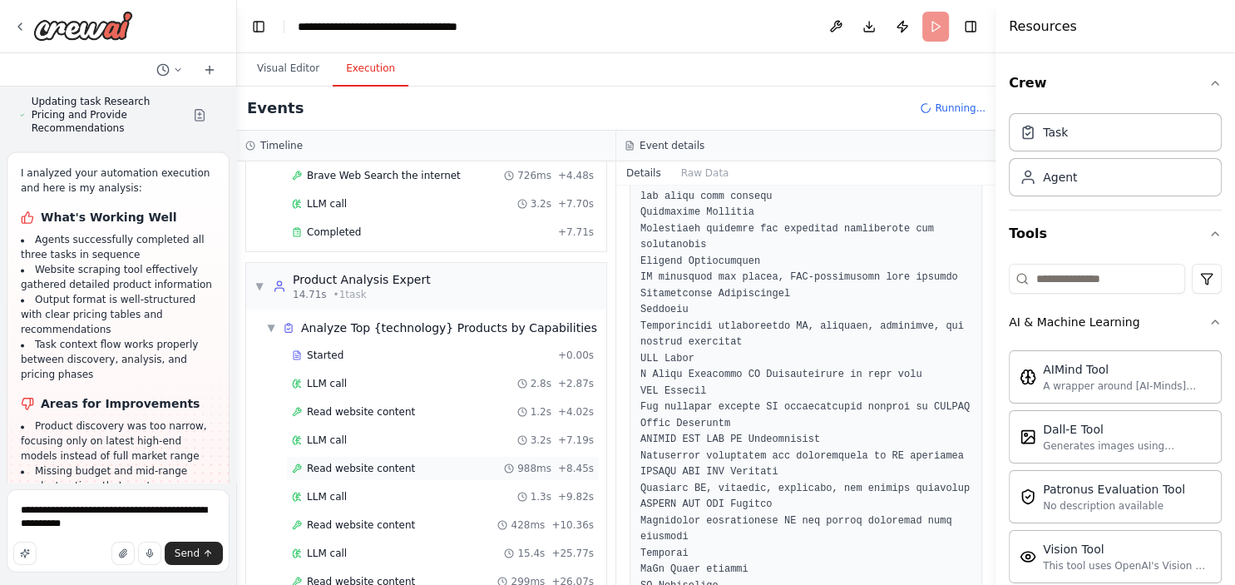
scroll to position [273, 0]
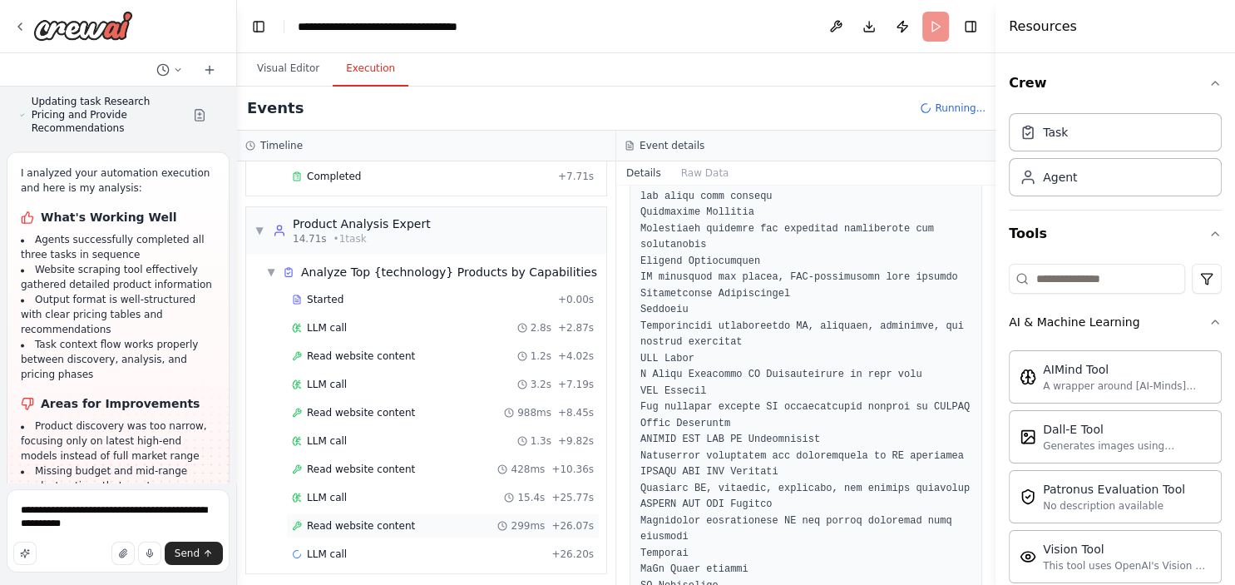
click at [412, 519] on div "Read website content 299ms + 26.07s" at bounding box center [443, 525] width 302 height 13
click at [417, 464] on div "Read website content 428ms + 10.36s" at bounding box center [443, 468] width 302 height 13
click at [403, 462] on div "Read website content 428ms + 10.36s" at bounding box center [443, 468] width 302 height 13
click at [414, 406] on div "Read website content 988ms + 8.45s" at bounding box center [443, 412] width 302 height 13
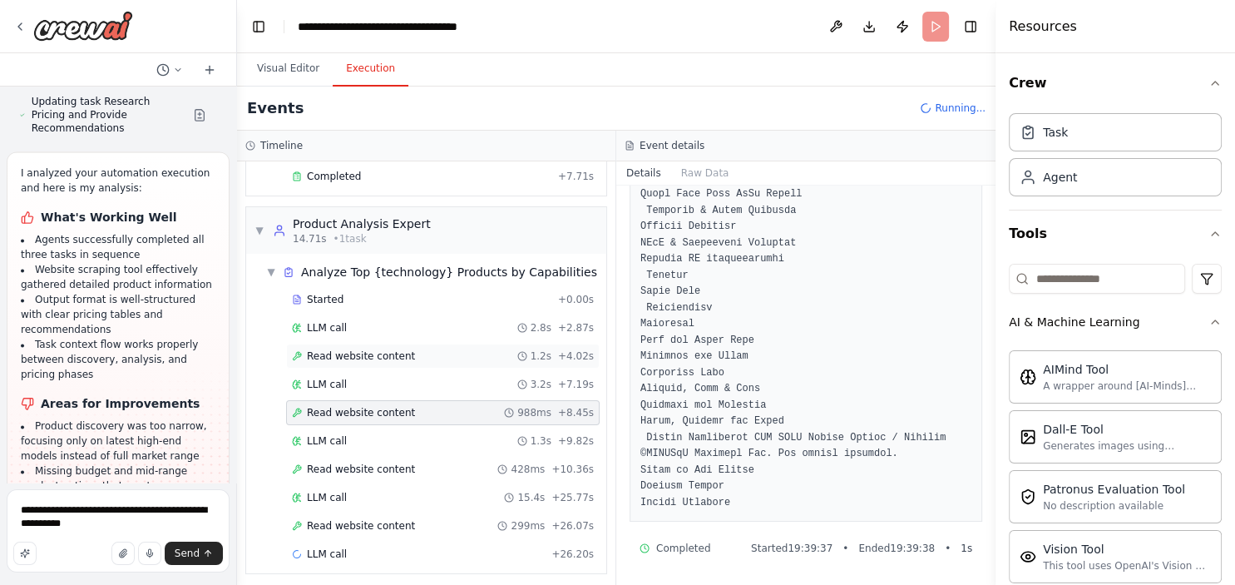
click at [414, 349] on div "Read website content 1.2s + 4.02s" at bounding box center [443, 355] width 302 height 13
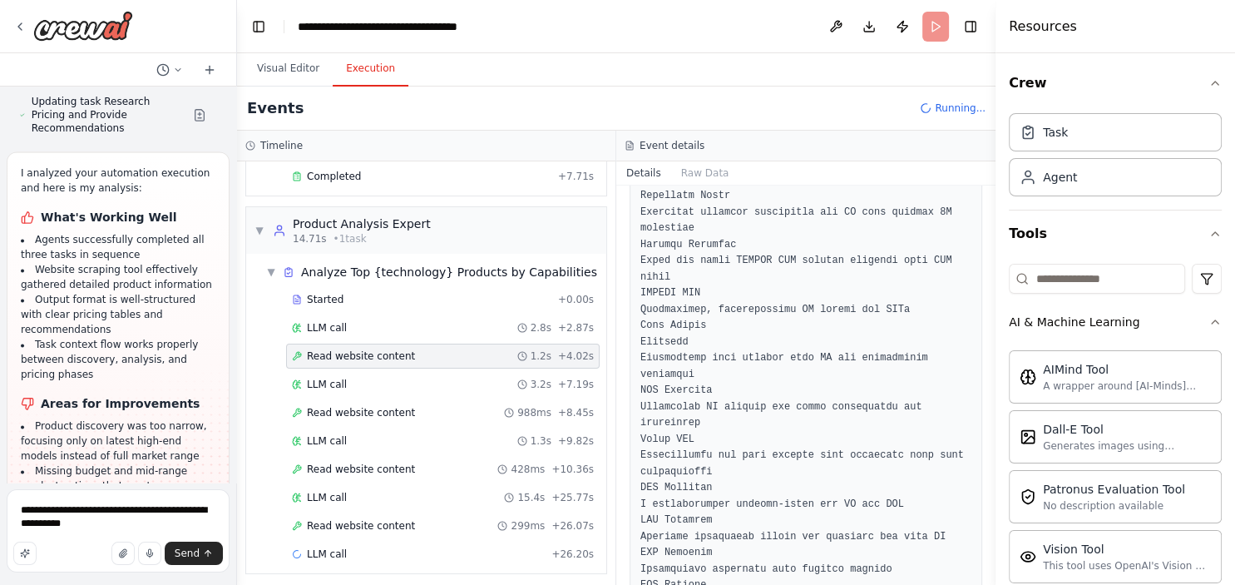
scroll to position [1739, 0]
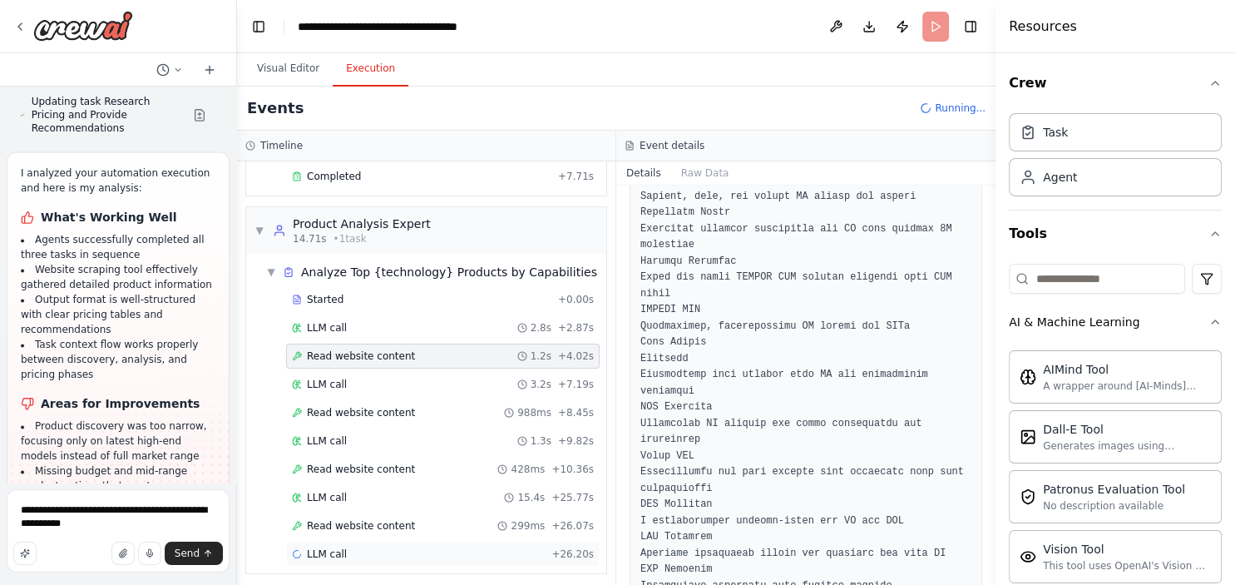
click at [424, 551] on div "LLM call + 26.20s" at bounding box center [443, 553] width 302 height 13
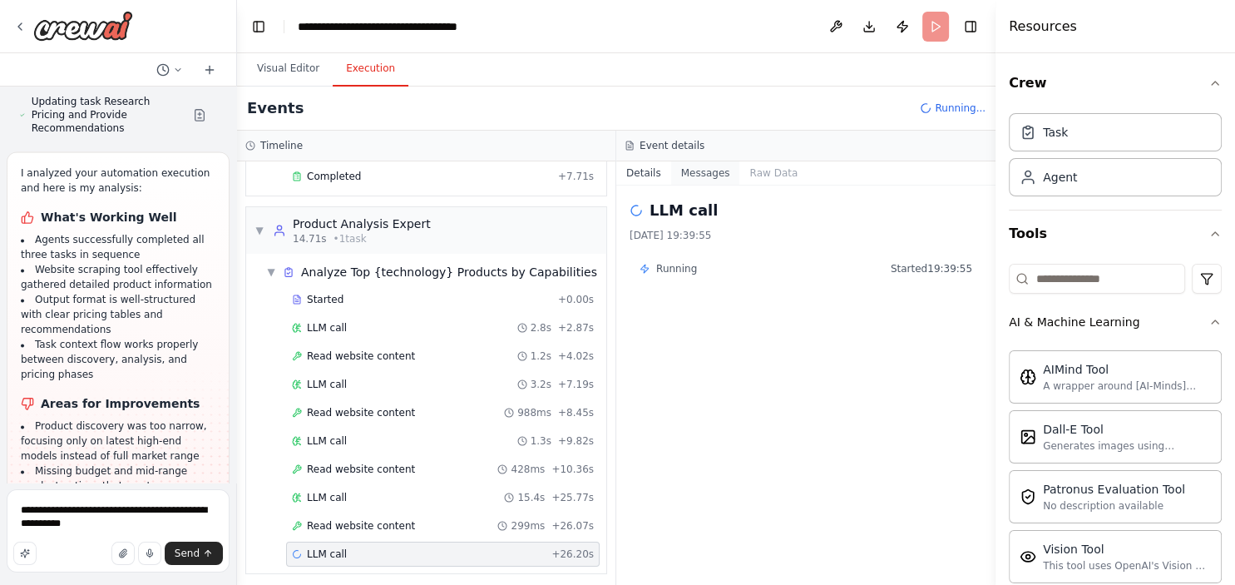
click at [697, 175] on button "Messages" at bounding box center [705, 172] width 69 height 23
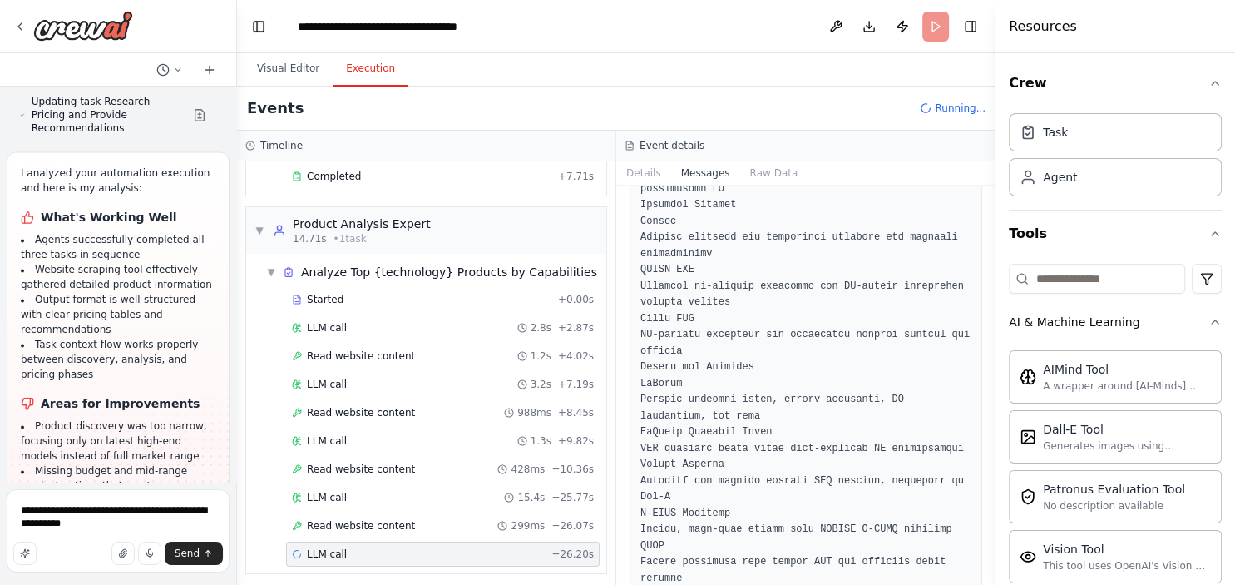
scroll to position [4194, 0]
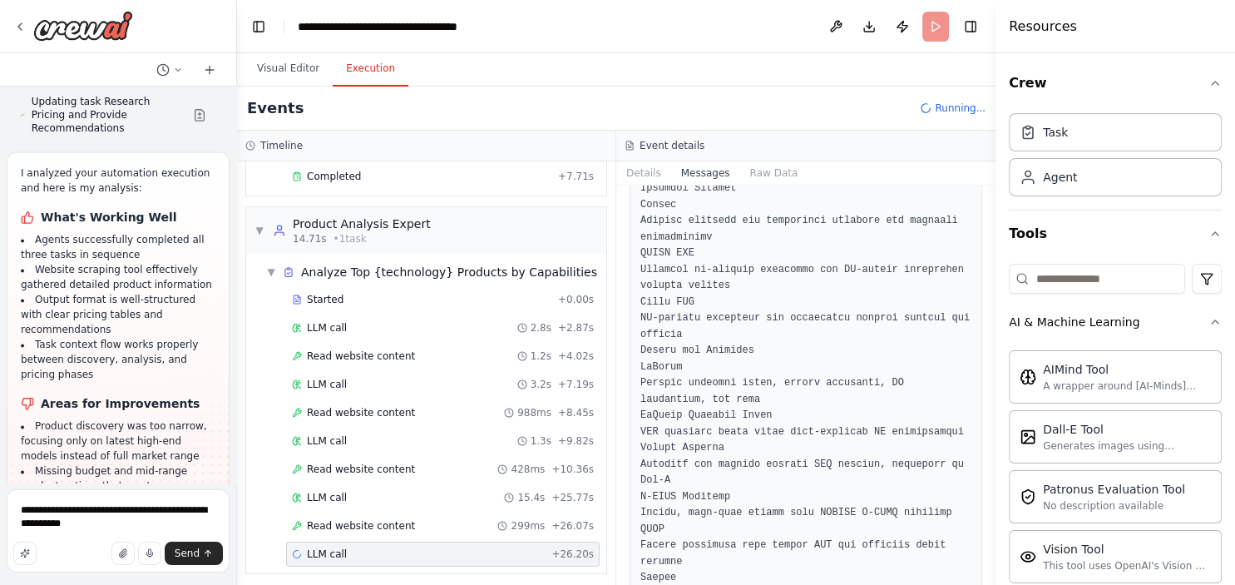
drag, startPoint x: 992, startPoint y: 222, endPoint x: 975, endPoint y: 438, distance: 216.8
click at [975, 438] on div "I want to research all of the product available for a specific technology. This…" at bounding box center [617, 292] width 1235 height 585
click at [646, 172] on button "Details" at bounding box center [643, 172] width 55 height 23
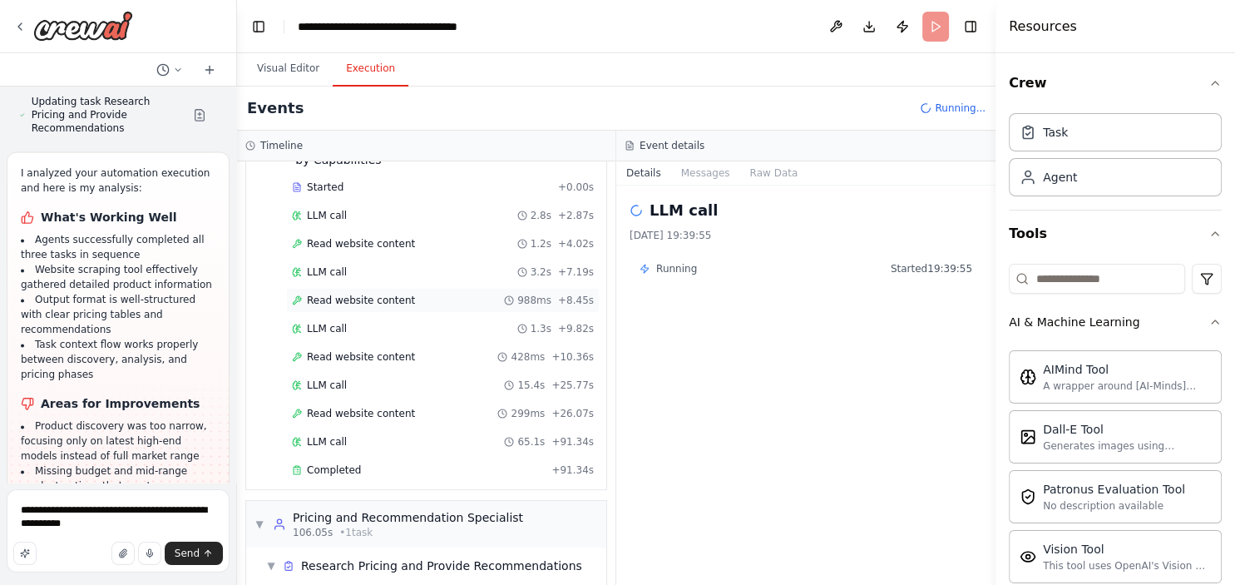
scroll to position [402, 0]
click at [397, 462] on div "Completed" at bounding box center [418, 468] width 253 height 13
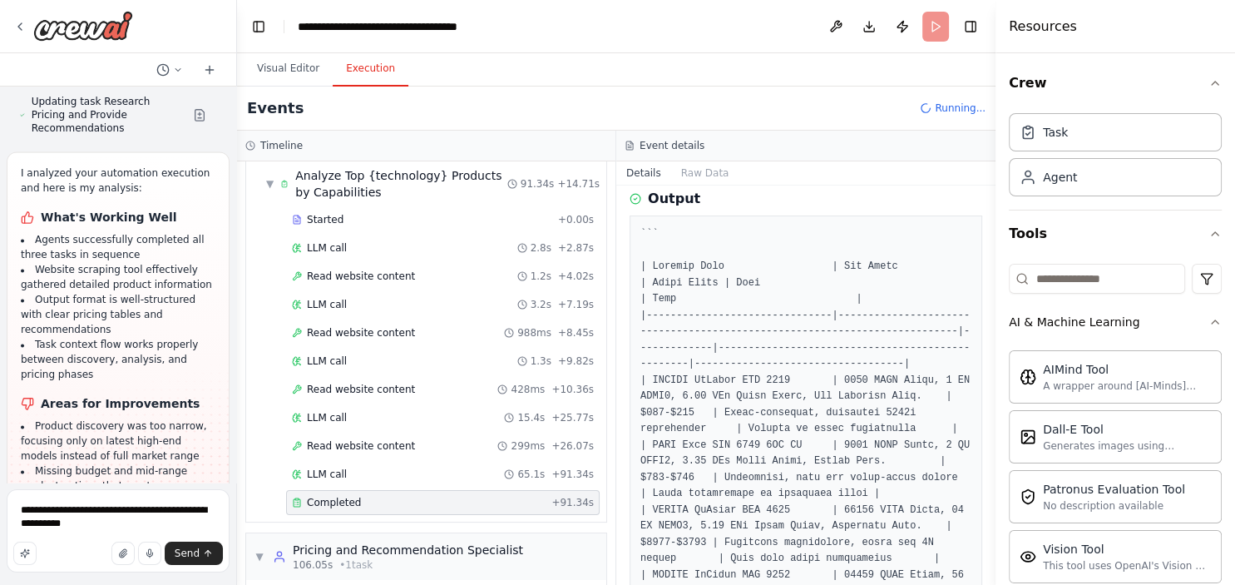
scroll to position [256, 0]
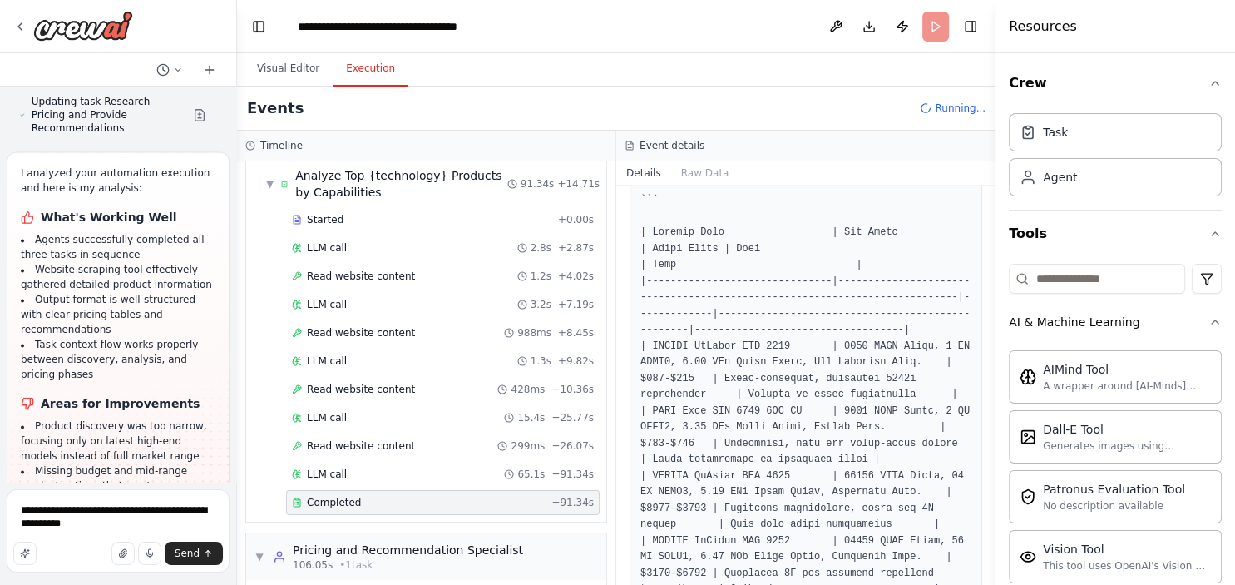
click at [910, 507] on pre at bounding box center [805, 524] width 331 height 665
click at [739, 175] on button "Raw Data" at bounding box center [705, 172] width 68 height 23
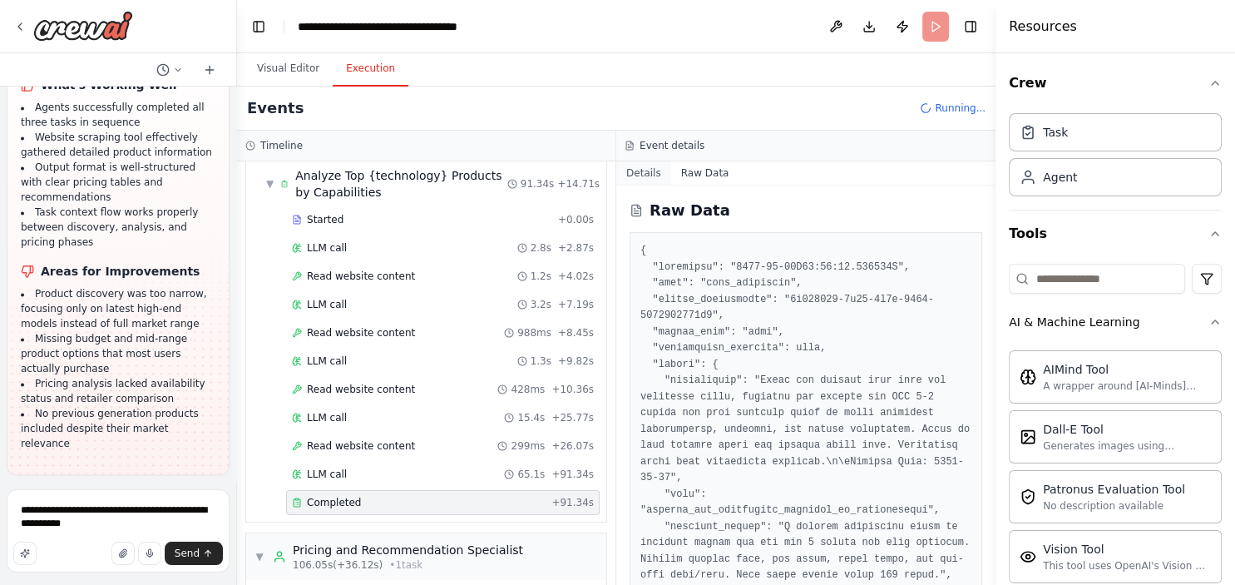
click at [671, 171] on button "Details" at bounding box center [643, 172] width 55 height 23
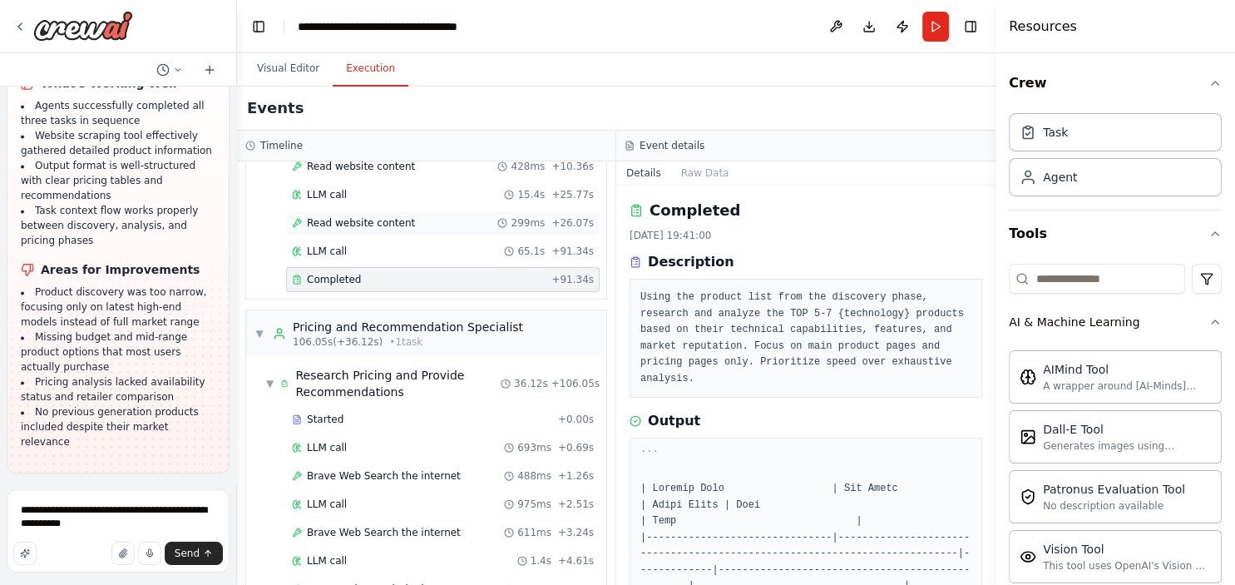
scroll to position [742, 0]
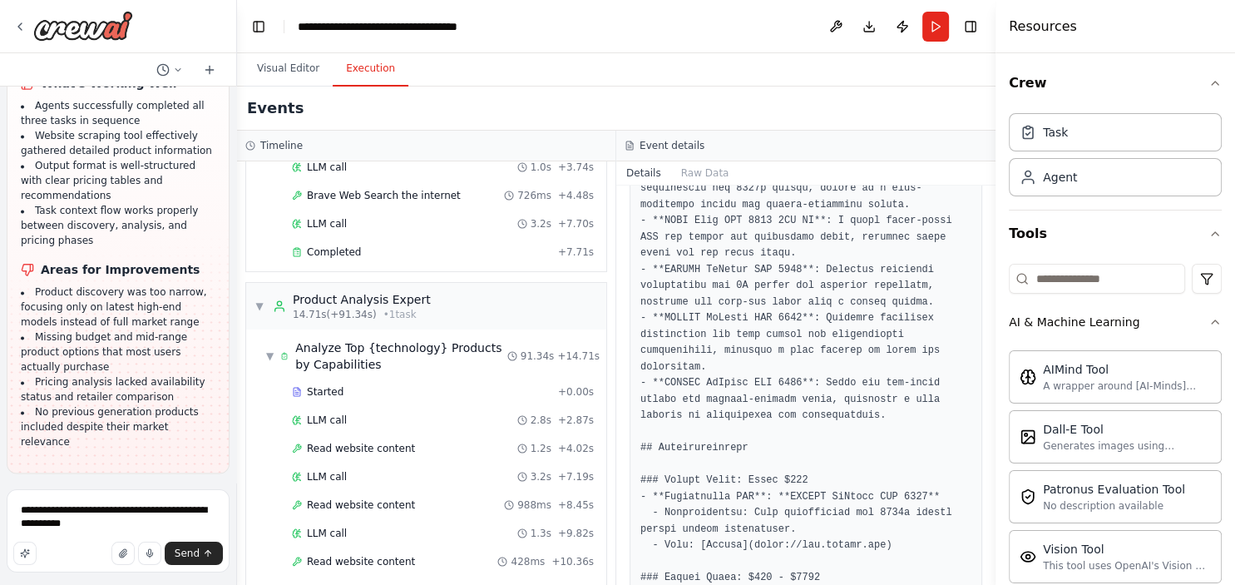
scroll to position [0, 0]
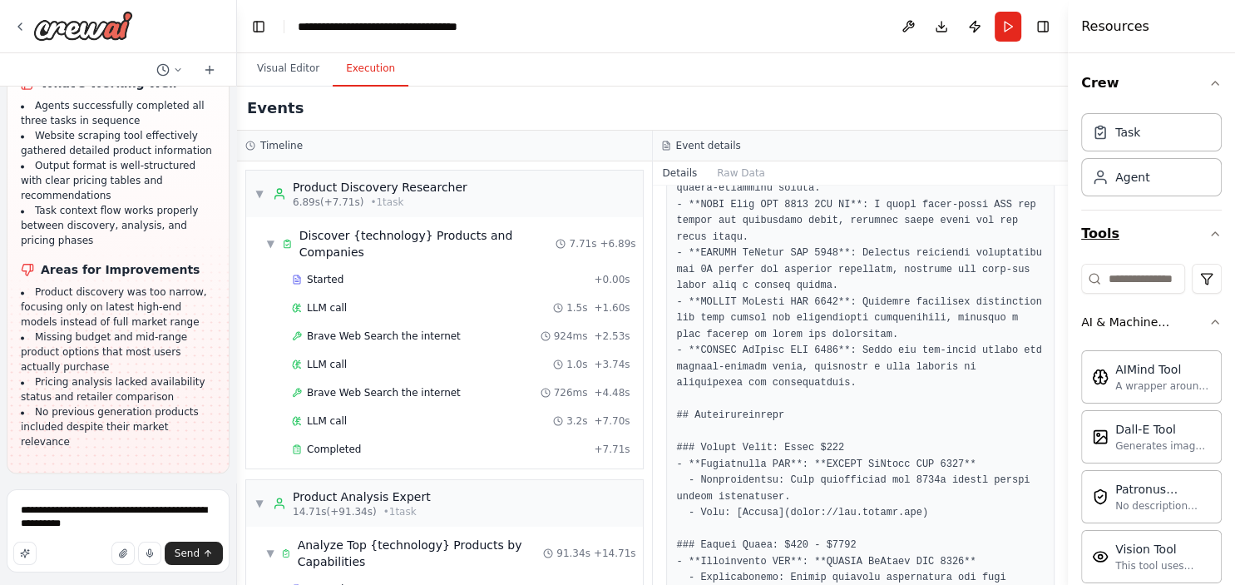
drag, startPoint x: 996, startPoint y: 219, endPoint x: 1103, endPoint y: 220, distance: 106.4
click at [1103, 220] on div "Resources Crew Task Agent Tools AI & Machine Learning AIMind Tool A wrapper aro…" at bounding box center [1151, 292] width 167 height 585
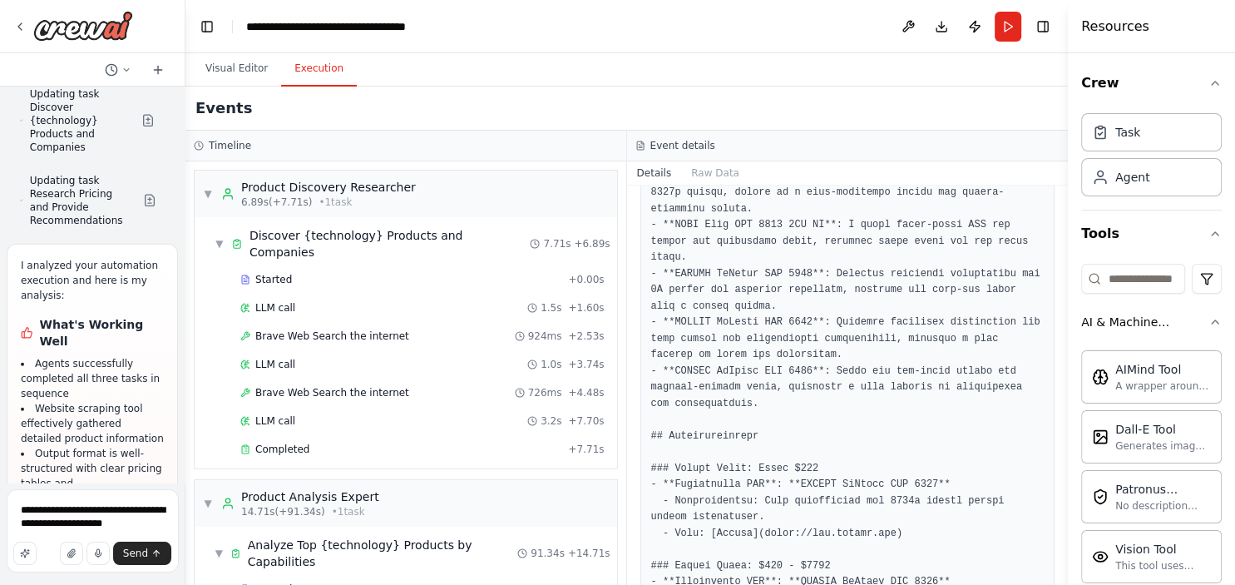
scroll to position [10697, 0]
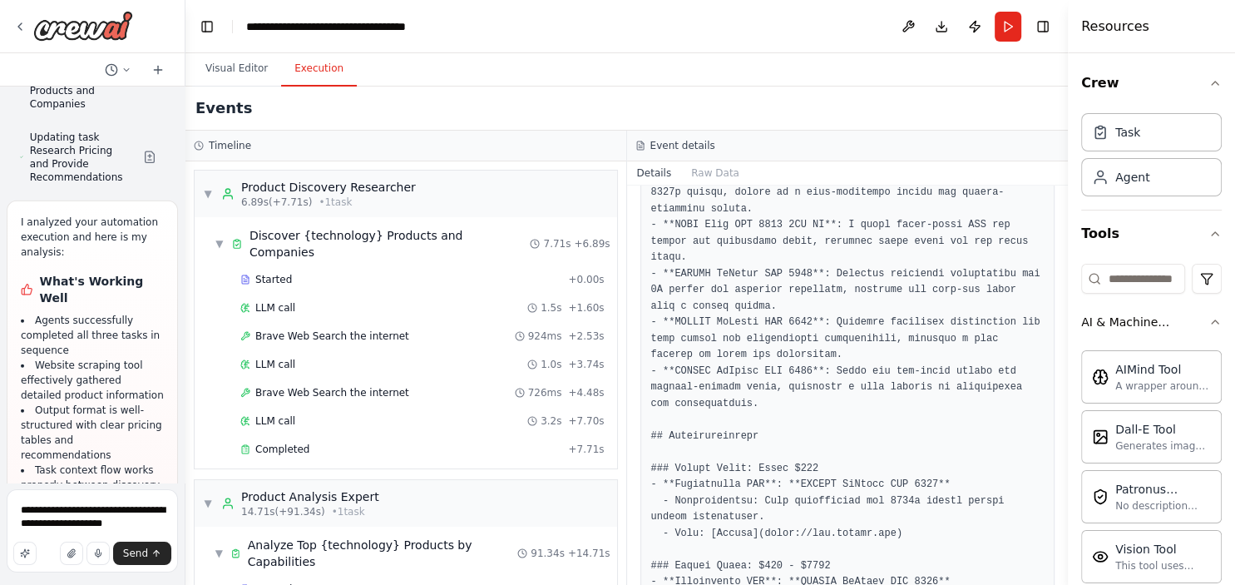
drag, startPoint x: 233, startPoint y: 303, endPoint x: 185, endPoint y: 302, distance: 47.4
click at [185, 302] on div "I want to research all of the product available for a specific technology. This…" at bounding box center [617, 292] width 1235 height 585
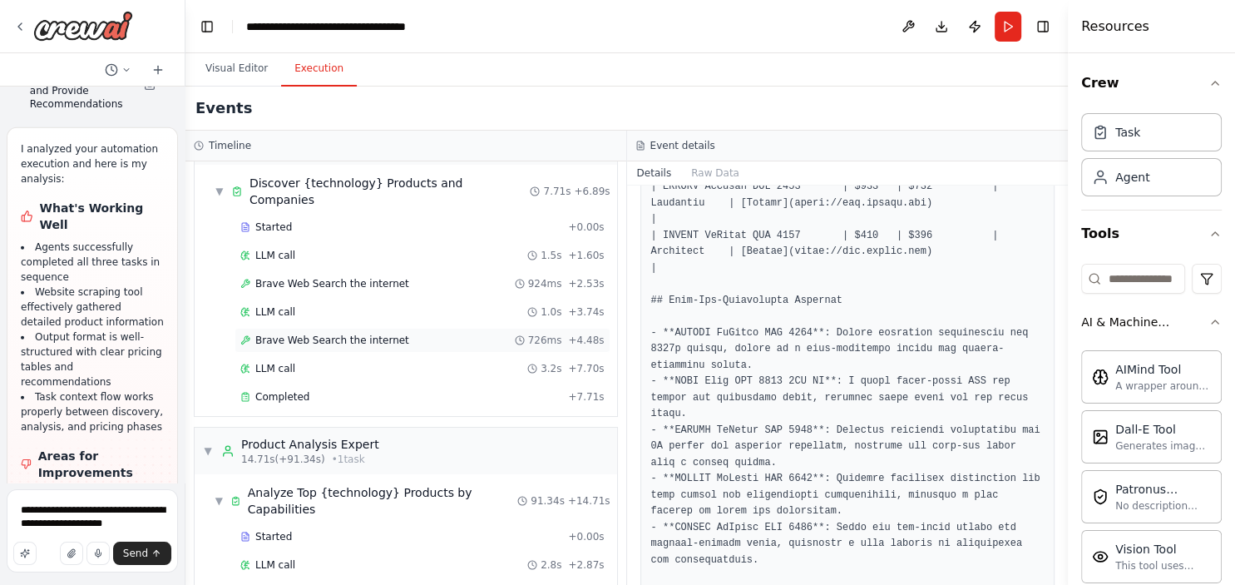
scroll to position [0, 0]
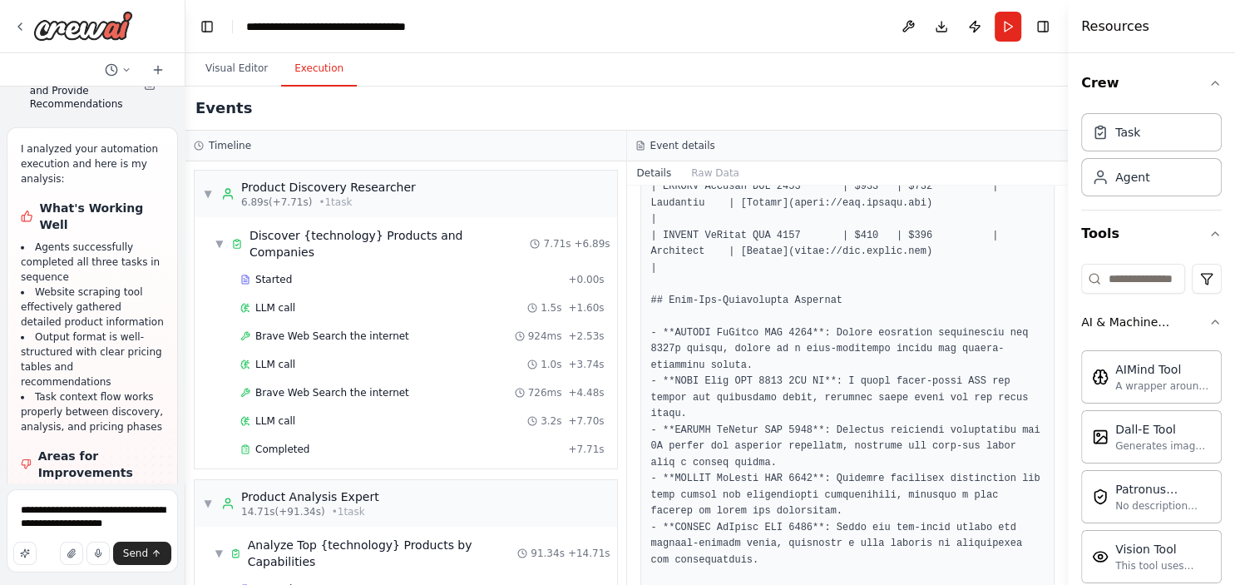
click at [674, 32] on header "**********" at bounding box center [626, 26] width 882 height 53
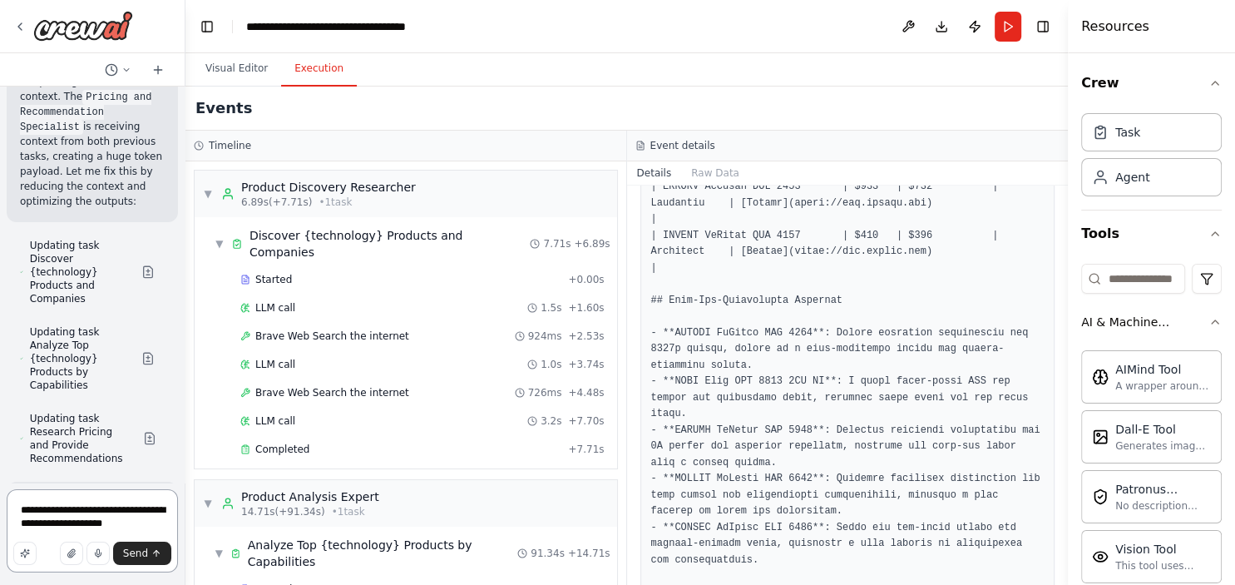
scroll to position [11729, 0]
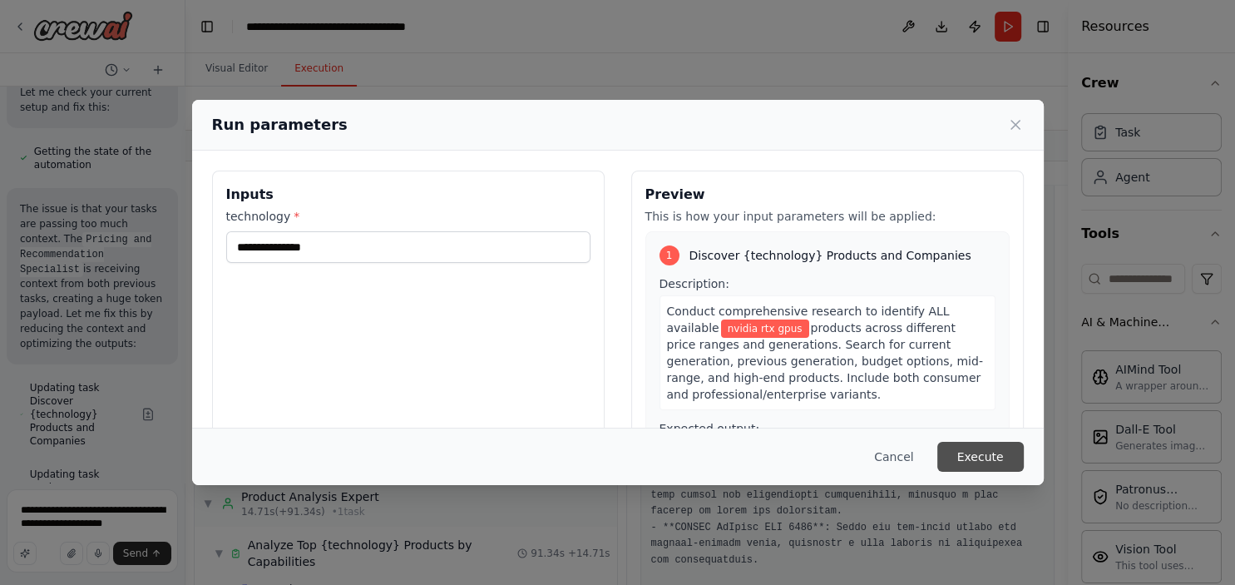
click at [986, 452] on button "Execute" at bounding box center [980, 457] width 86 height 30
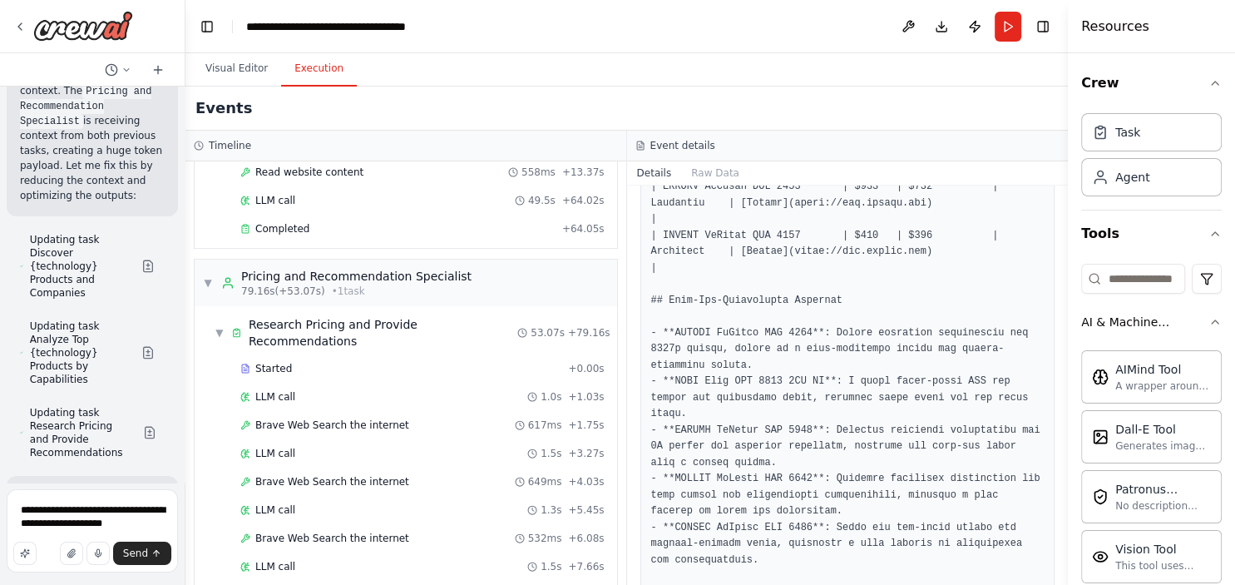
scroll to position [630, 0]
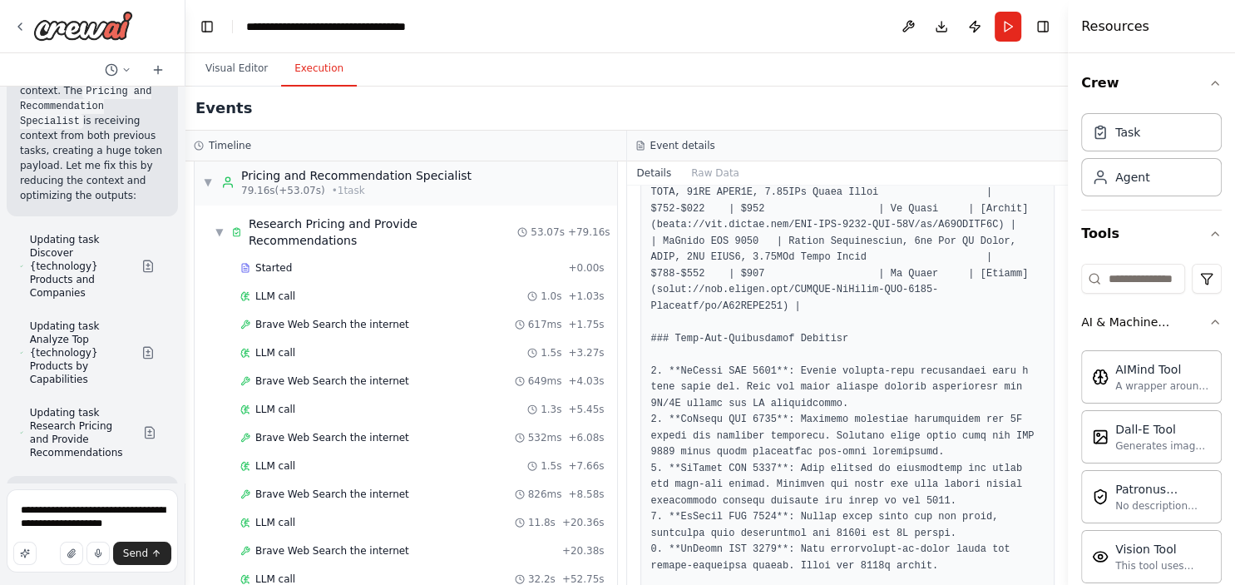
scroll to position [820, 0]
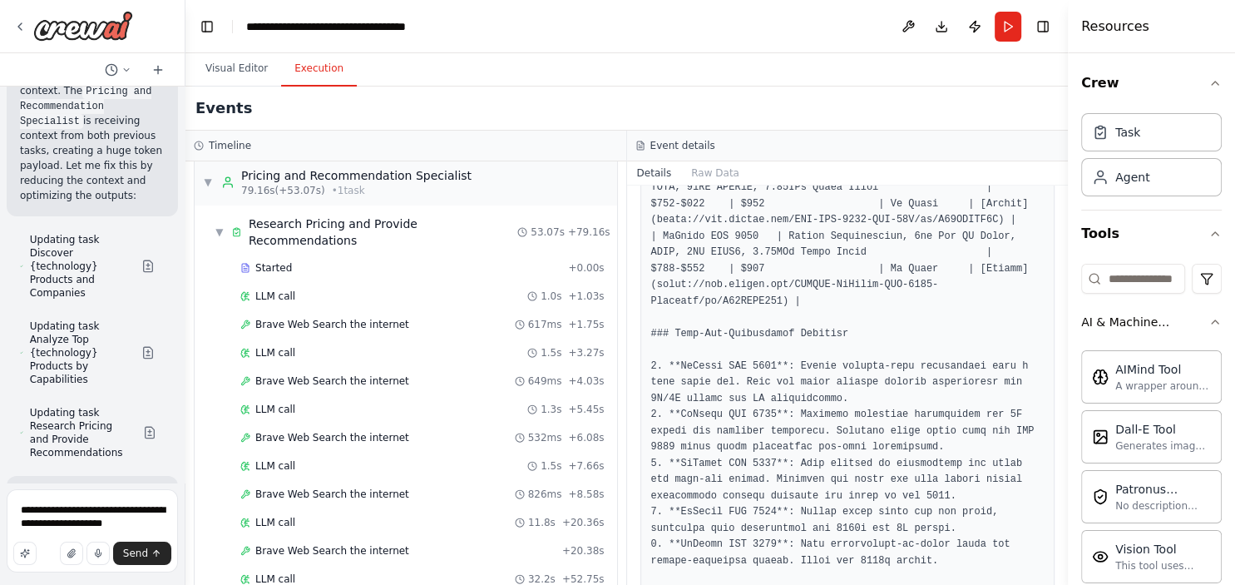
click at [467, 151] on div "Timeline" at bounding box center [406, 145] width 424 height 13
click at [610, 425] on div "Brave Web Search the internet 532ms + 6.08s" at bounding box center [422, 437] width 376 height 25
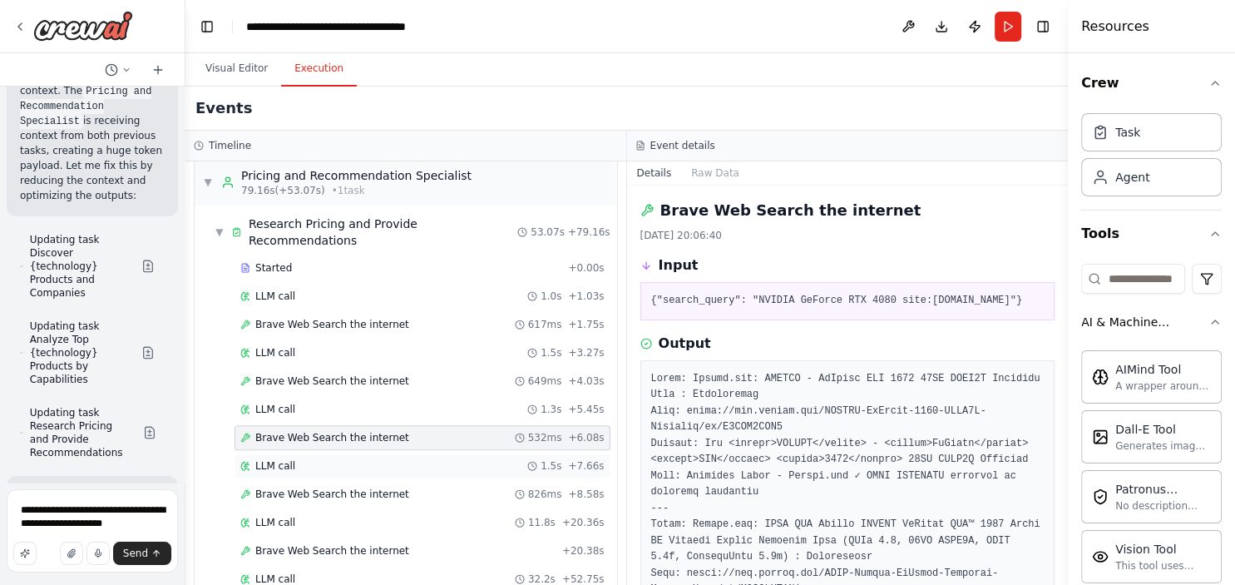
click at [391, 459] on div "LLM call 1.5s + 7.66s" at bounding box center [422, 465] width 364 height 13
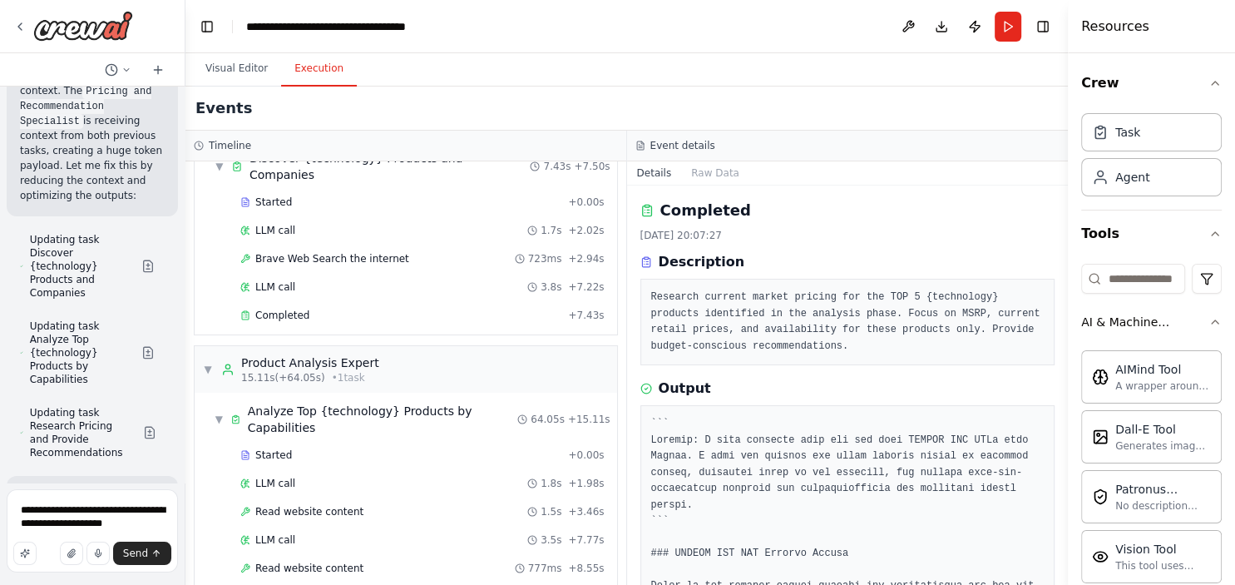
scroll to position [0, 0]
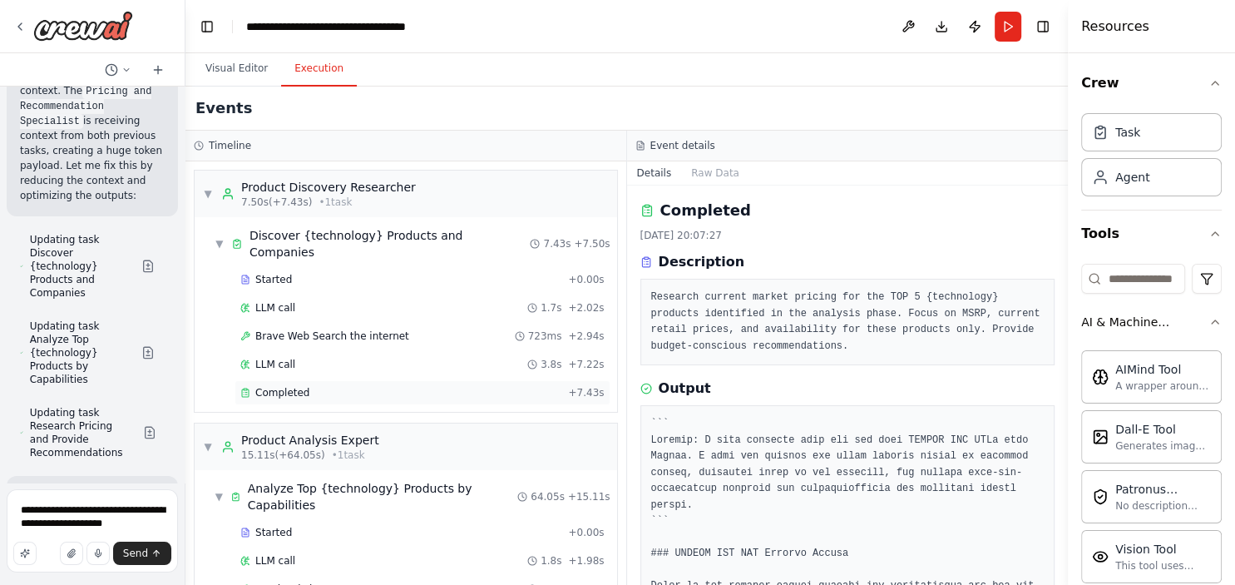
click at [453, 386] on div "Completed" at bounding box center [400, 392] width 321 height 13
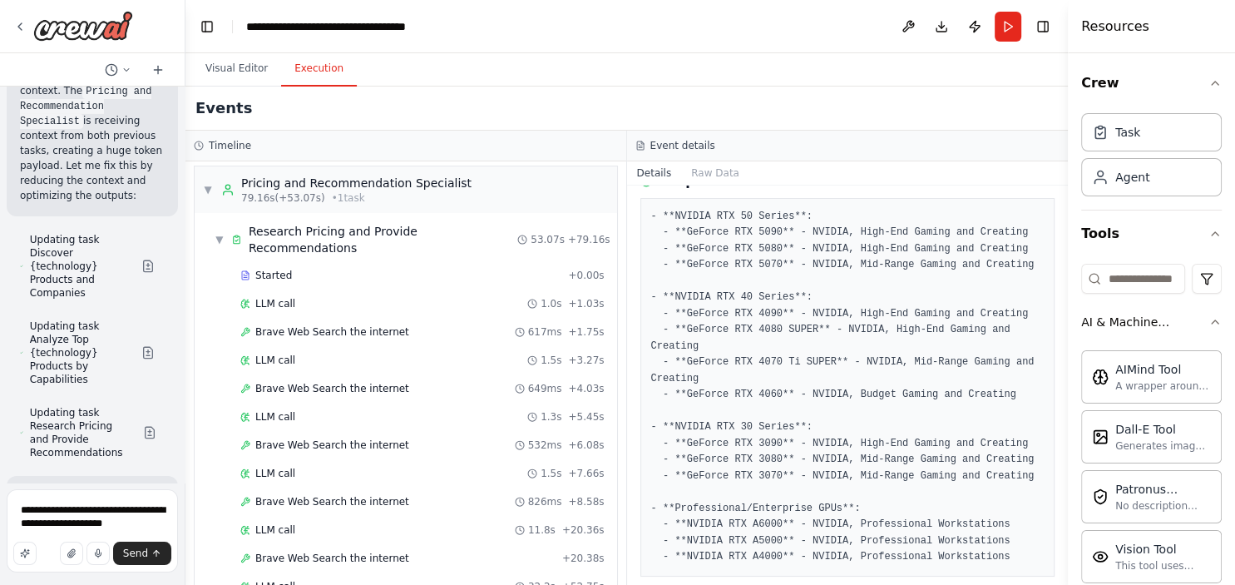
scroll to position [630, 0]
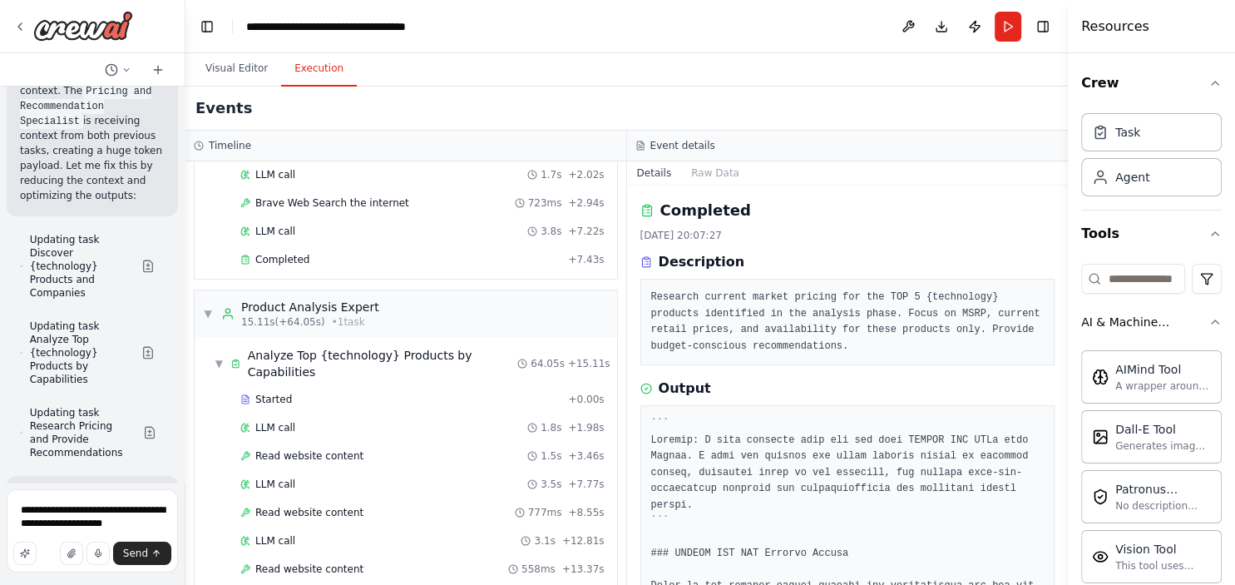
scroll to position [0, 0]
